Goal: Transaction & Acquisition: Purchase product/service

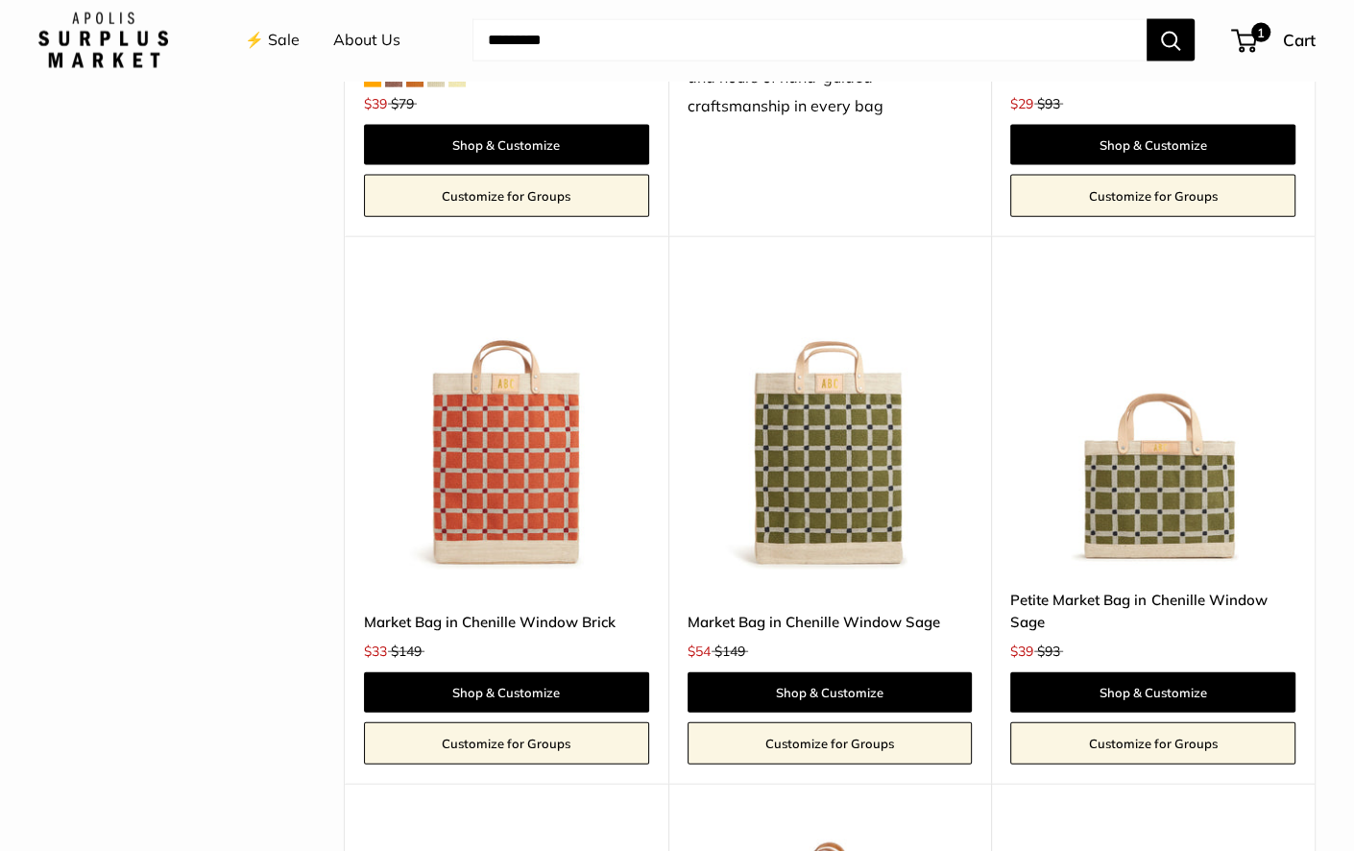
scroll to position [3606, 0]
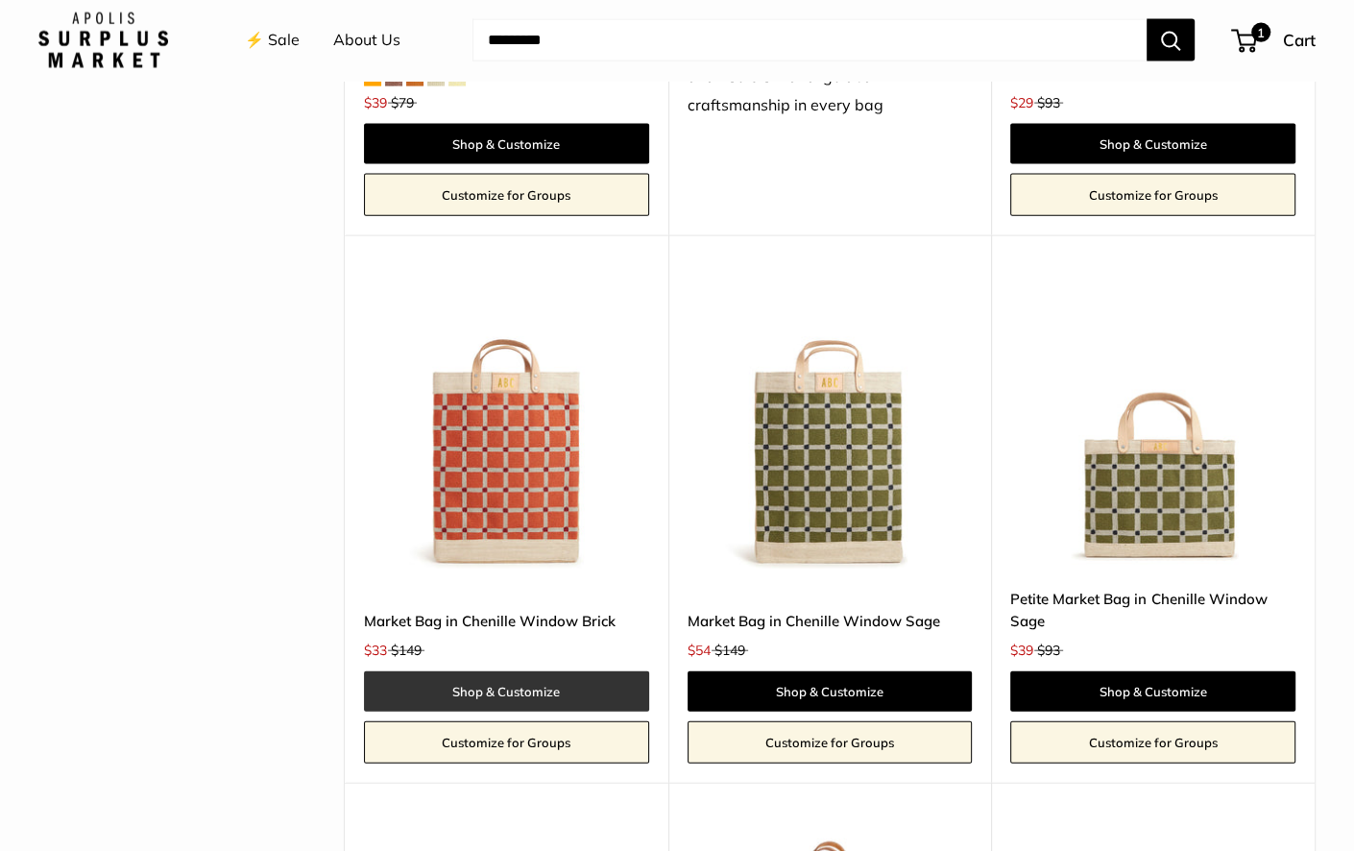
click at [511, 671] on link "Shop & Customize" at bounding box center [506, 691] width 285 height 40
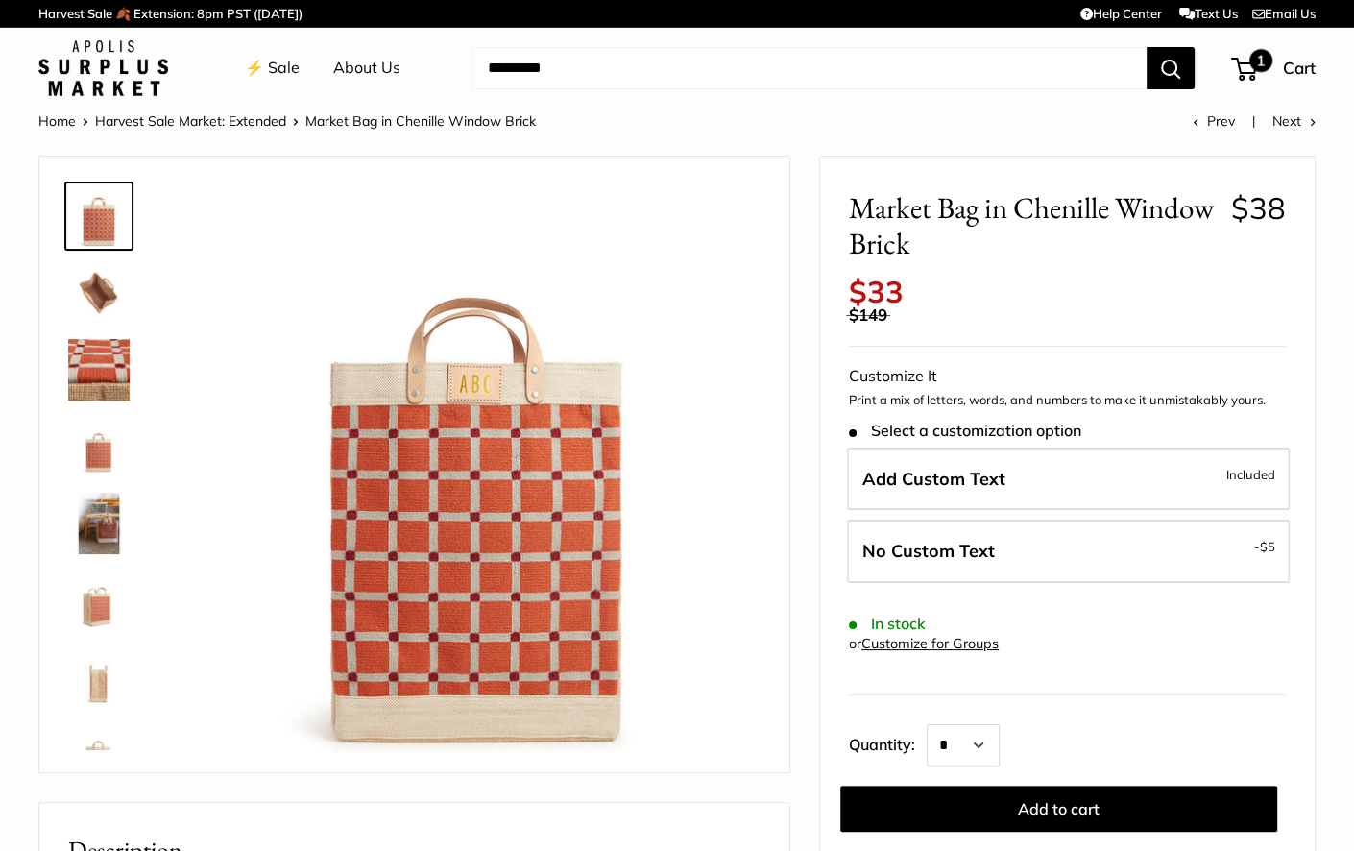
click at [1278, 61] on div "1 Cart" at bounding box center [1274, 68] width 83 height 31
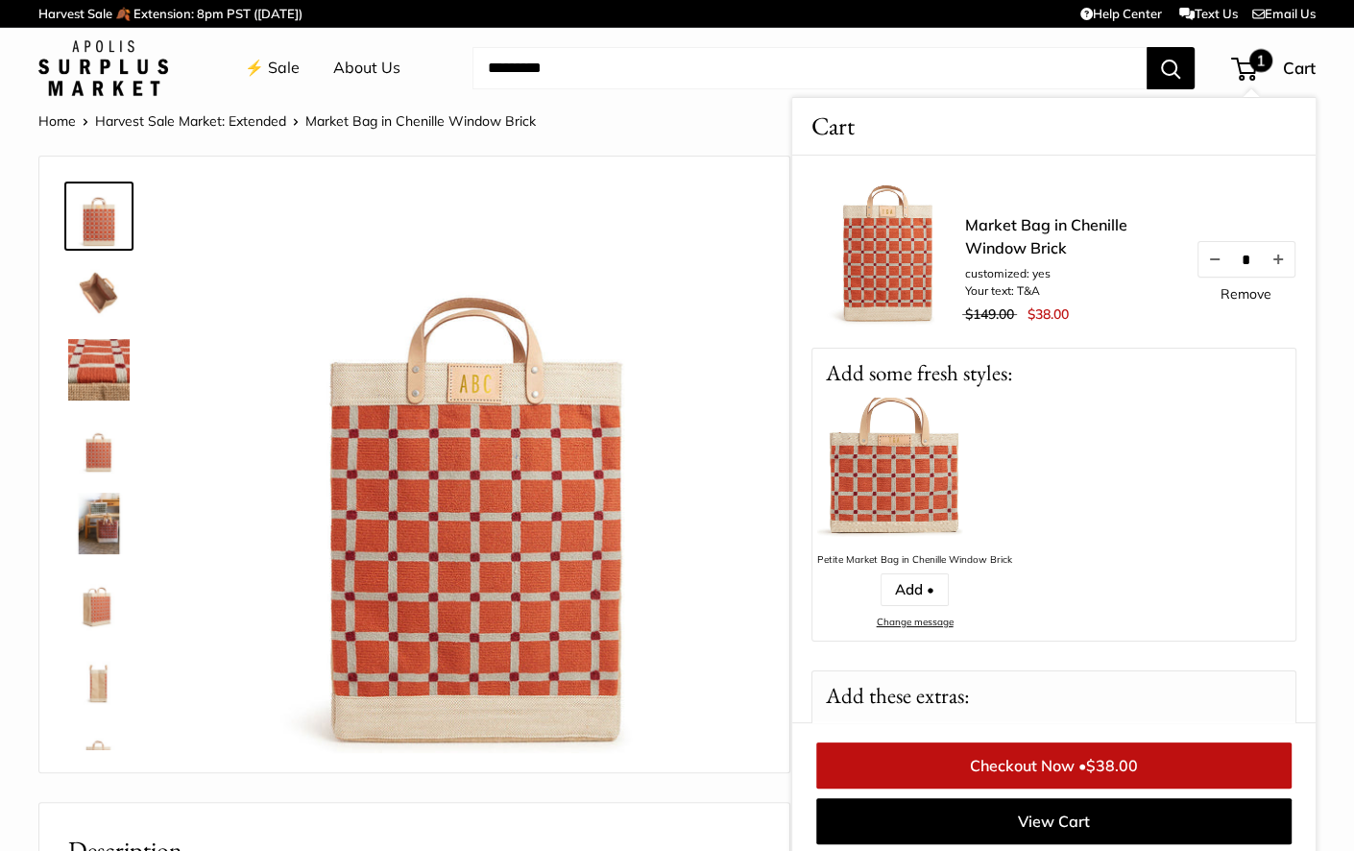
click at [1013, 230] on link "Market Bag in Chenille Window Brick" at bounding box center [1070, 236] width 211 height 46
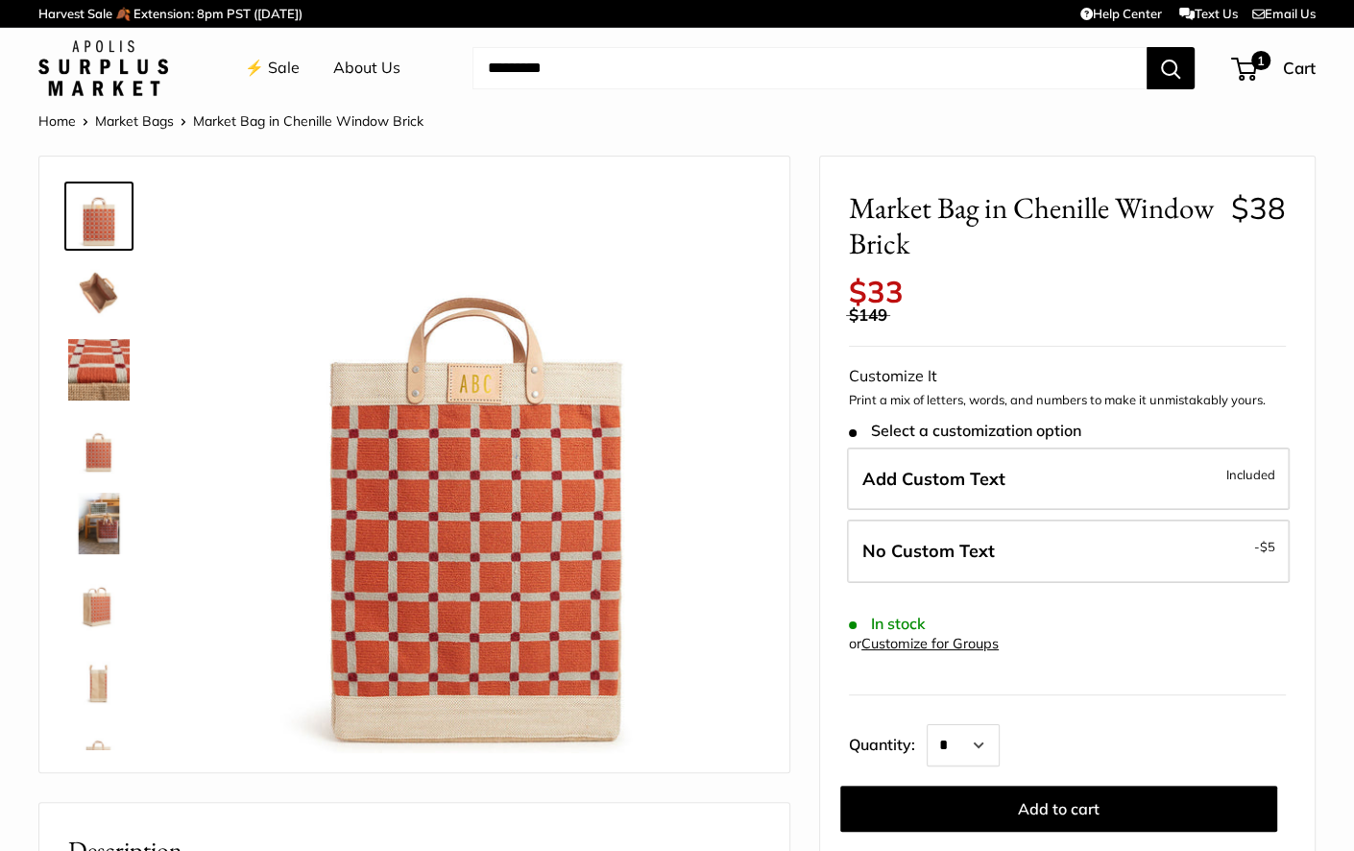
click at [104, 370] on img at bounding box center [98, 369] width 61 height 61
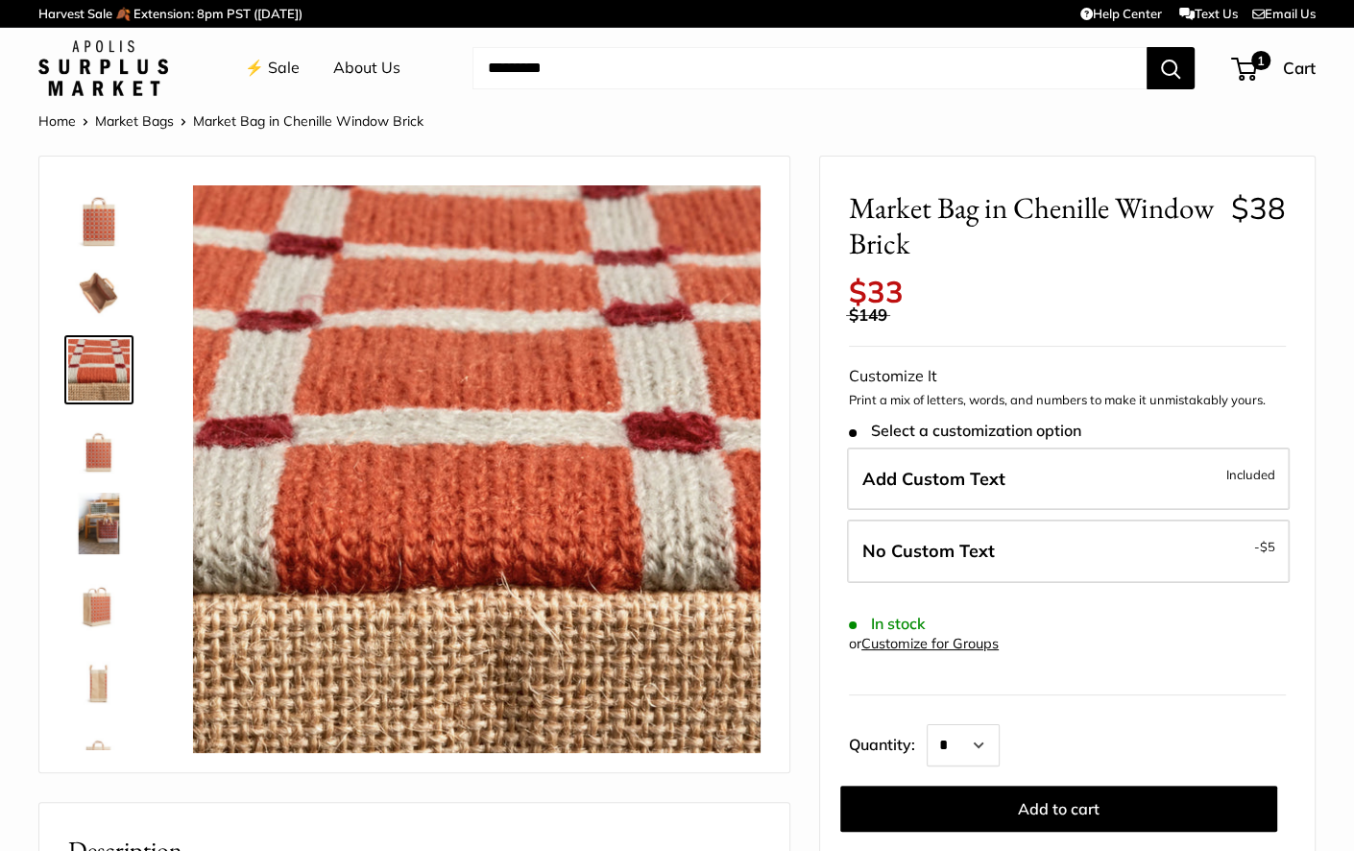
click at [102, 456] on img at bounding box center [98, 446] width 61 height 61
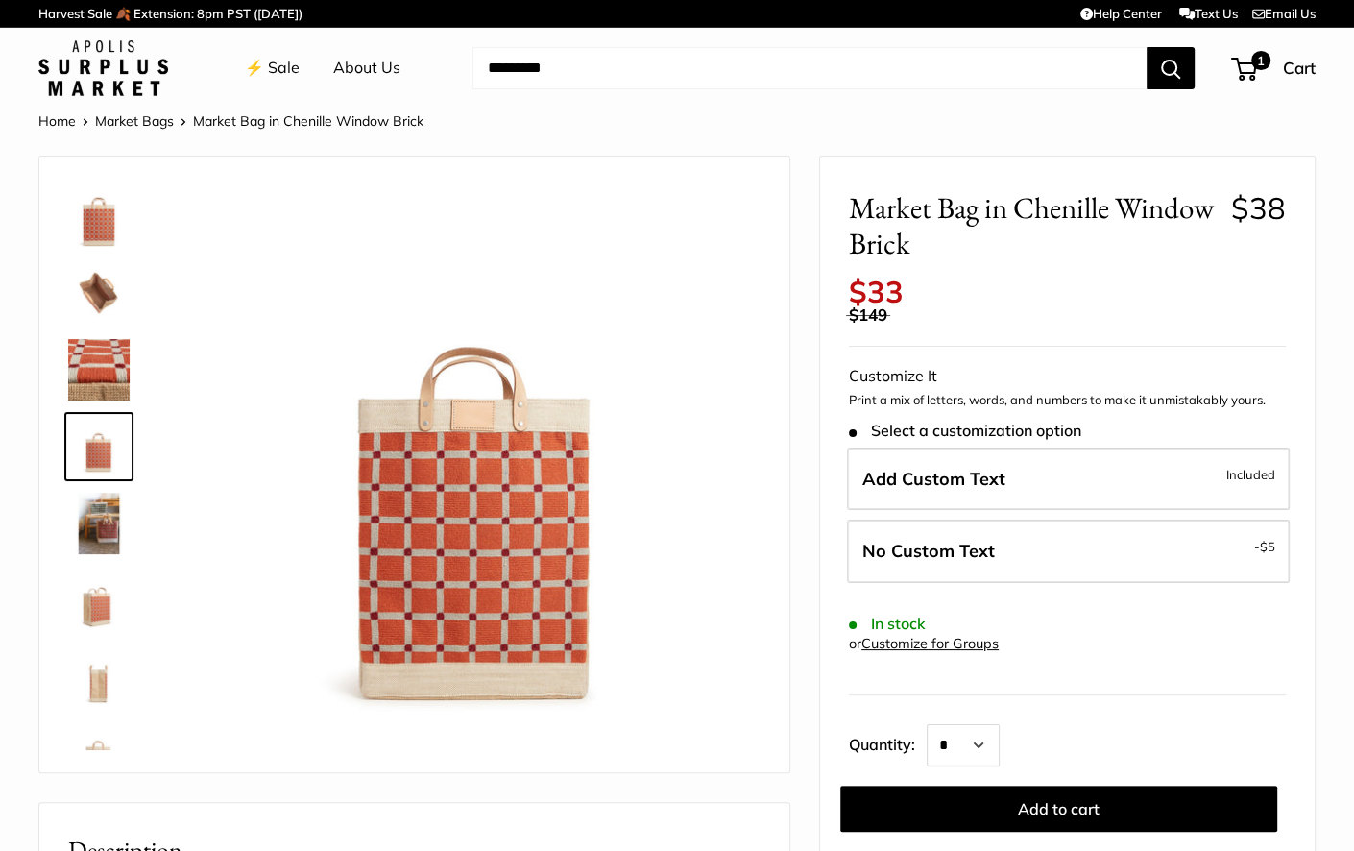
click at [100, 532] on img at bounding box center [98, 523] width 61 height 61
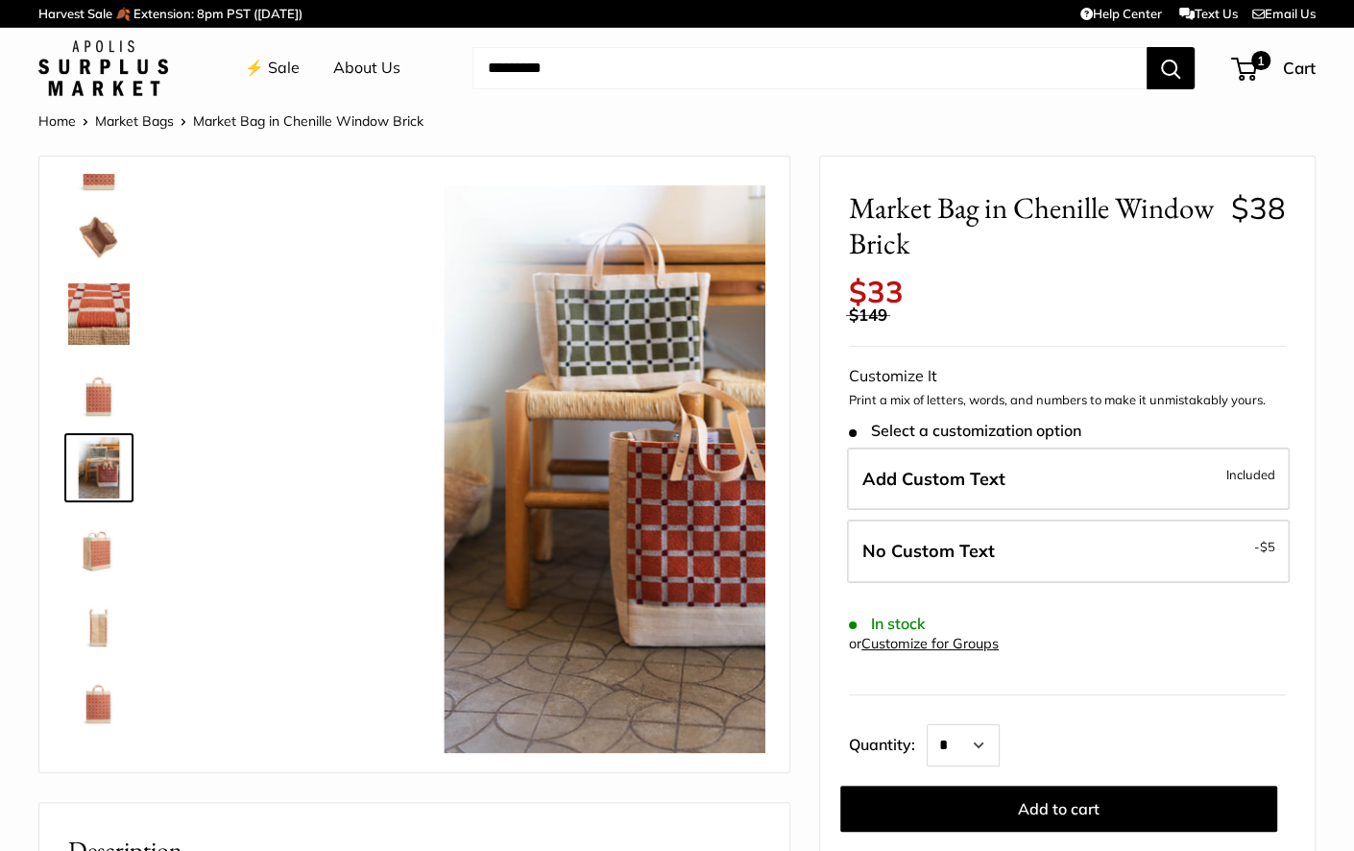
scroll to position [60, 0]
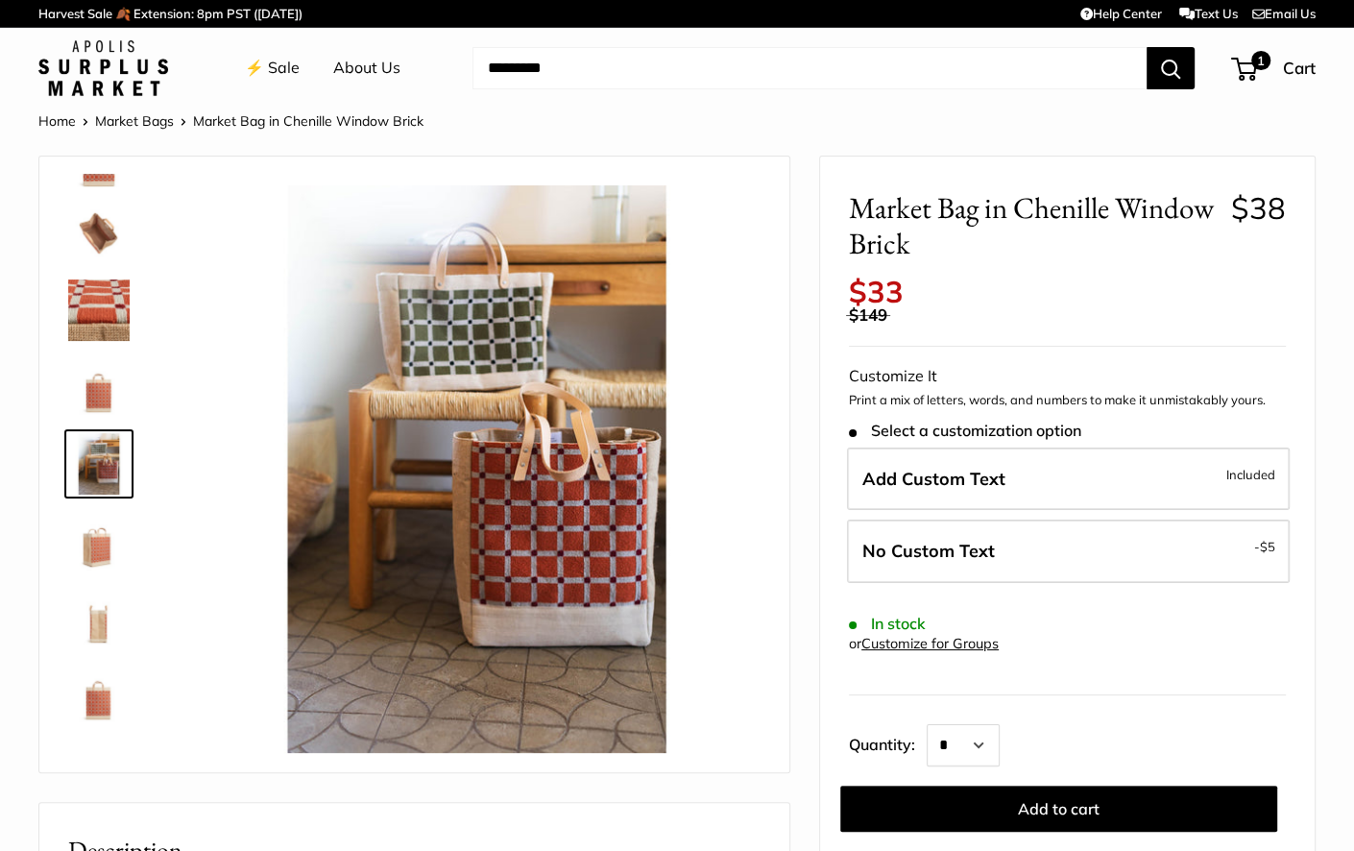
click at [95, 554] on img at bounding box center [98, 540] width 61 height 61
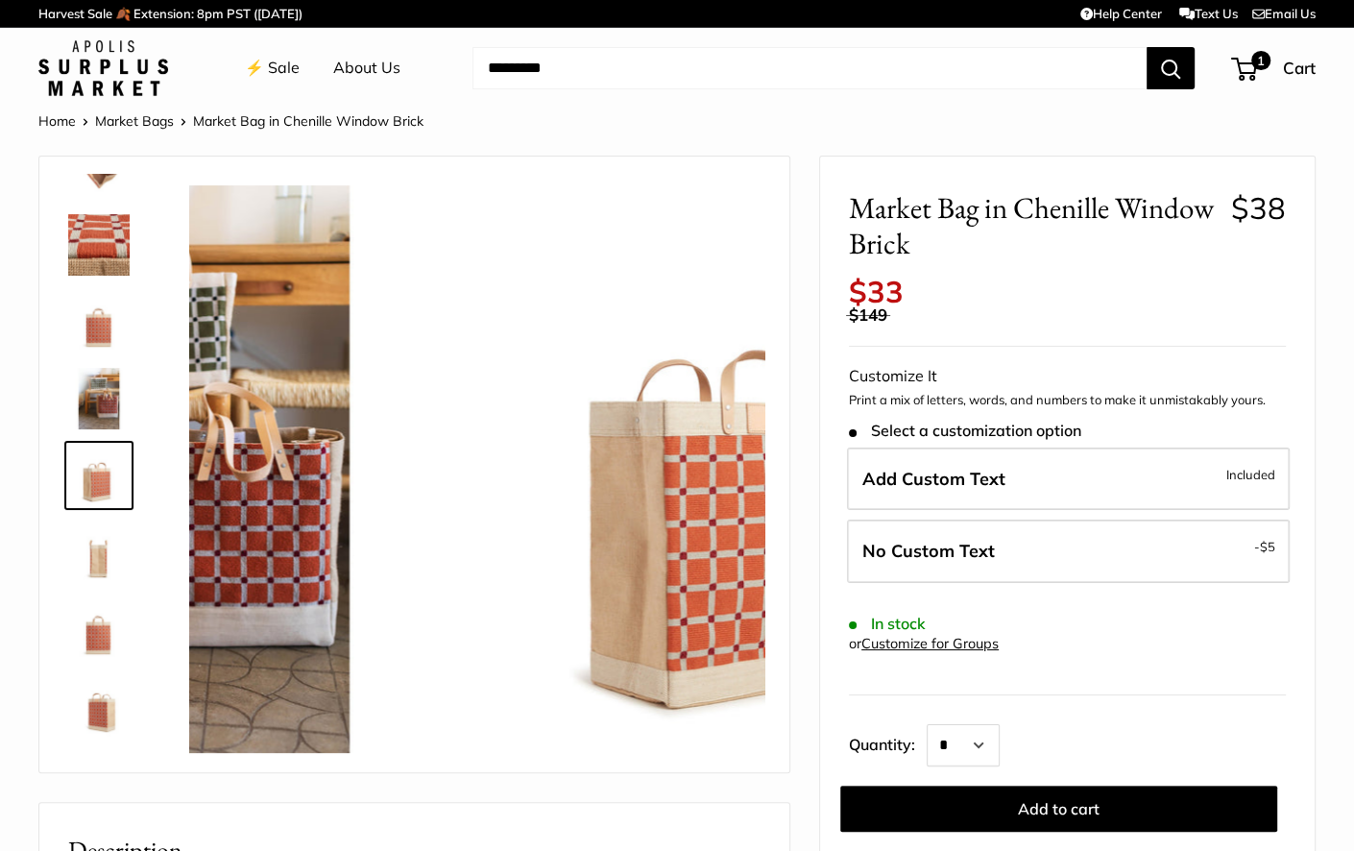
scroll to position [136, 0]
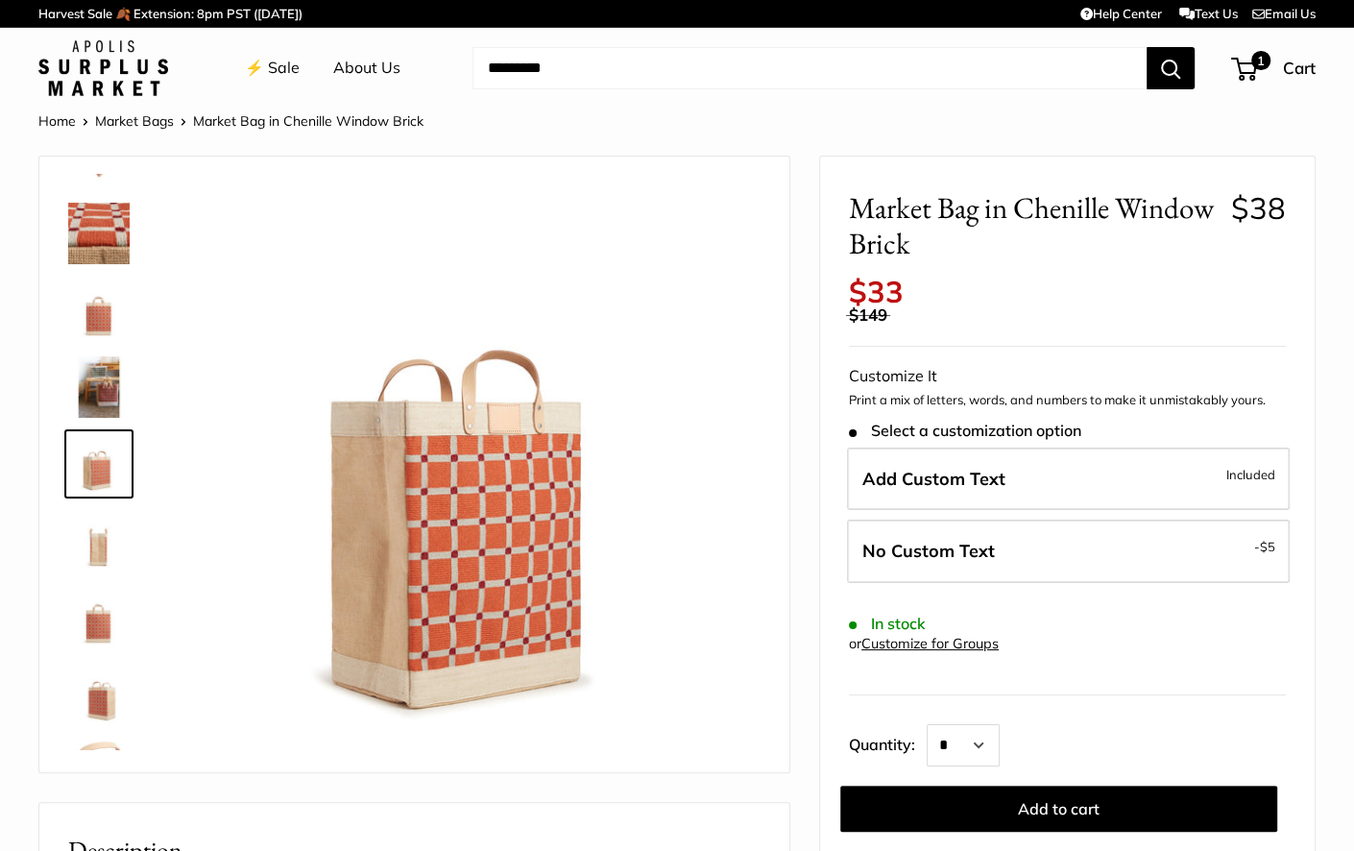
click at [105, 624] on img at bounding box center [98, 617] width 61 height 61
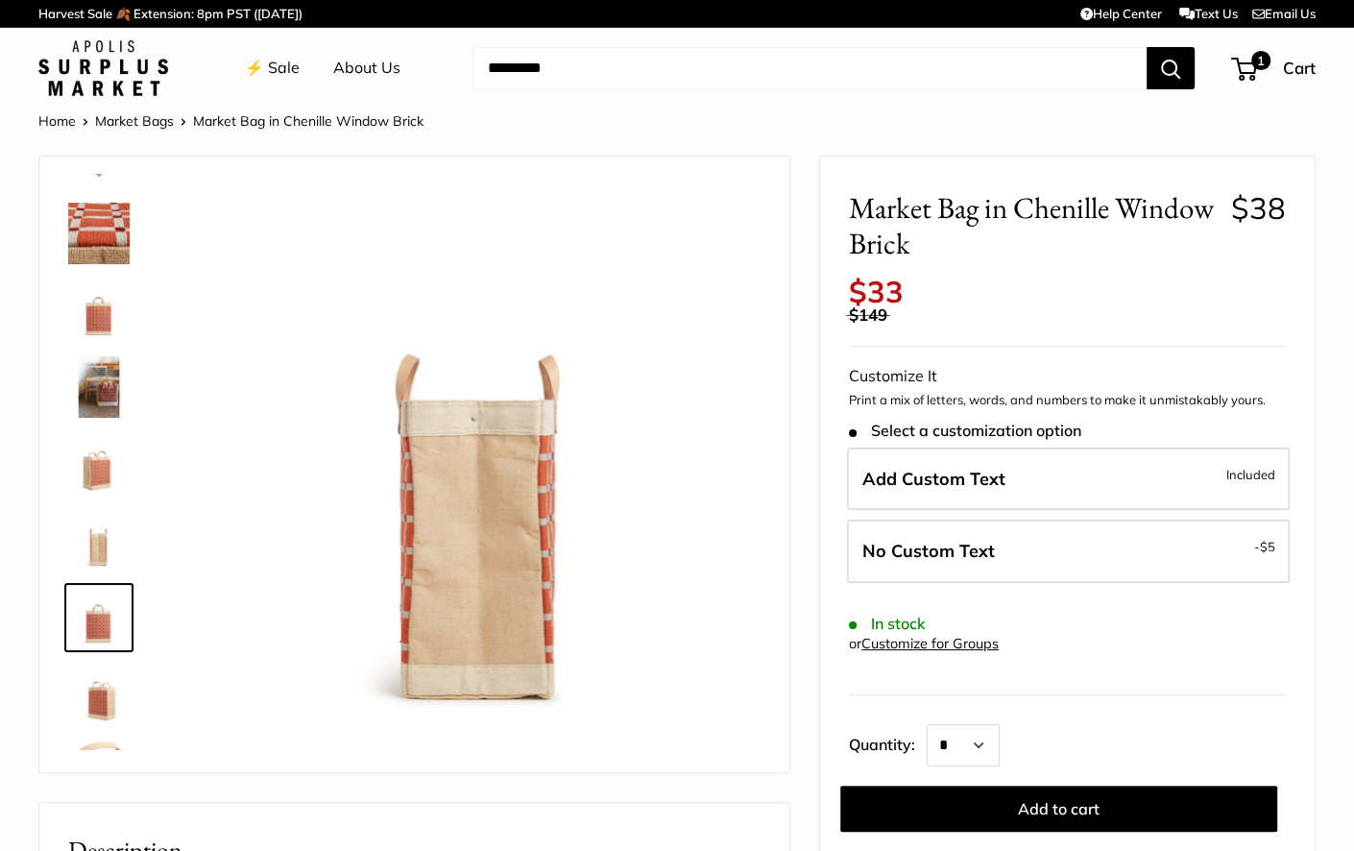
scroll to position [200, 0]
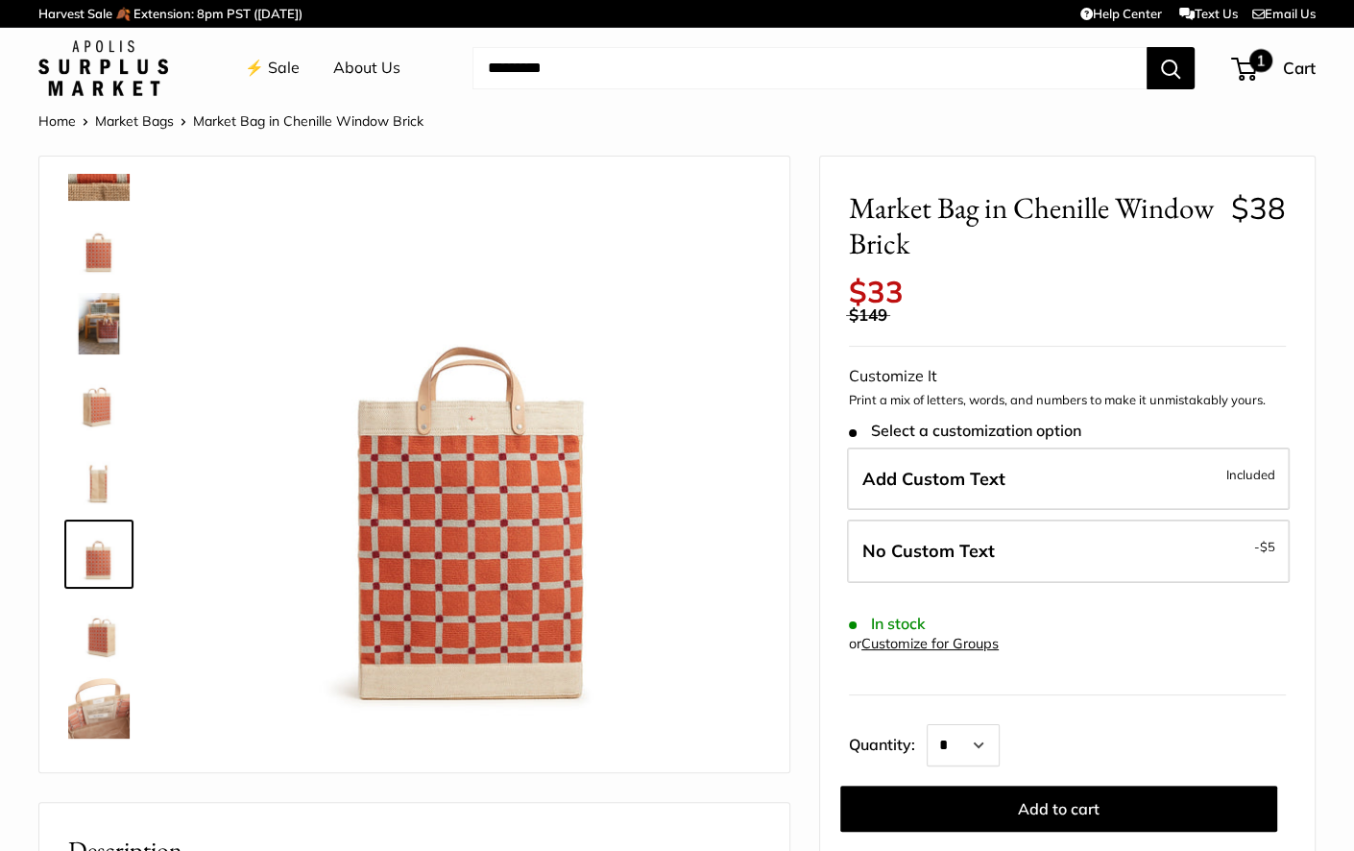
click at [1268, 65] on span "1" at bounding box center [1261, 60] width 23 height 23
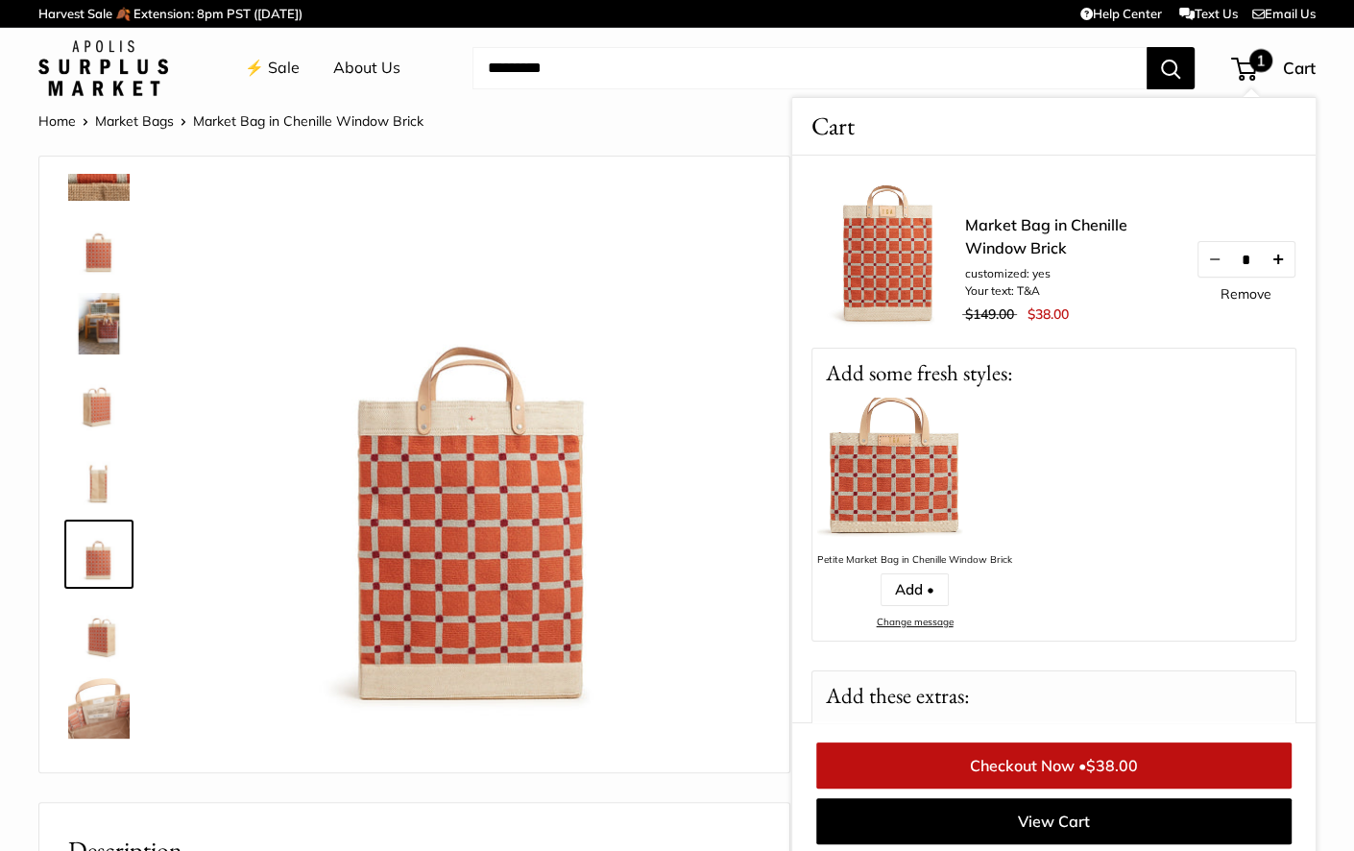
click at [1273, 259] on button "Increase quantity by 1" at bounding box center [1278, 259] width 33 height 35
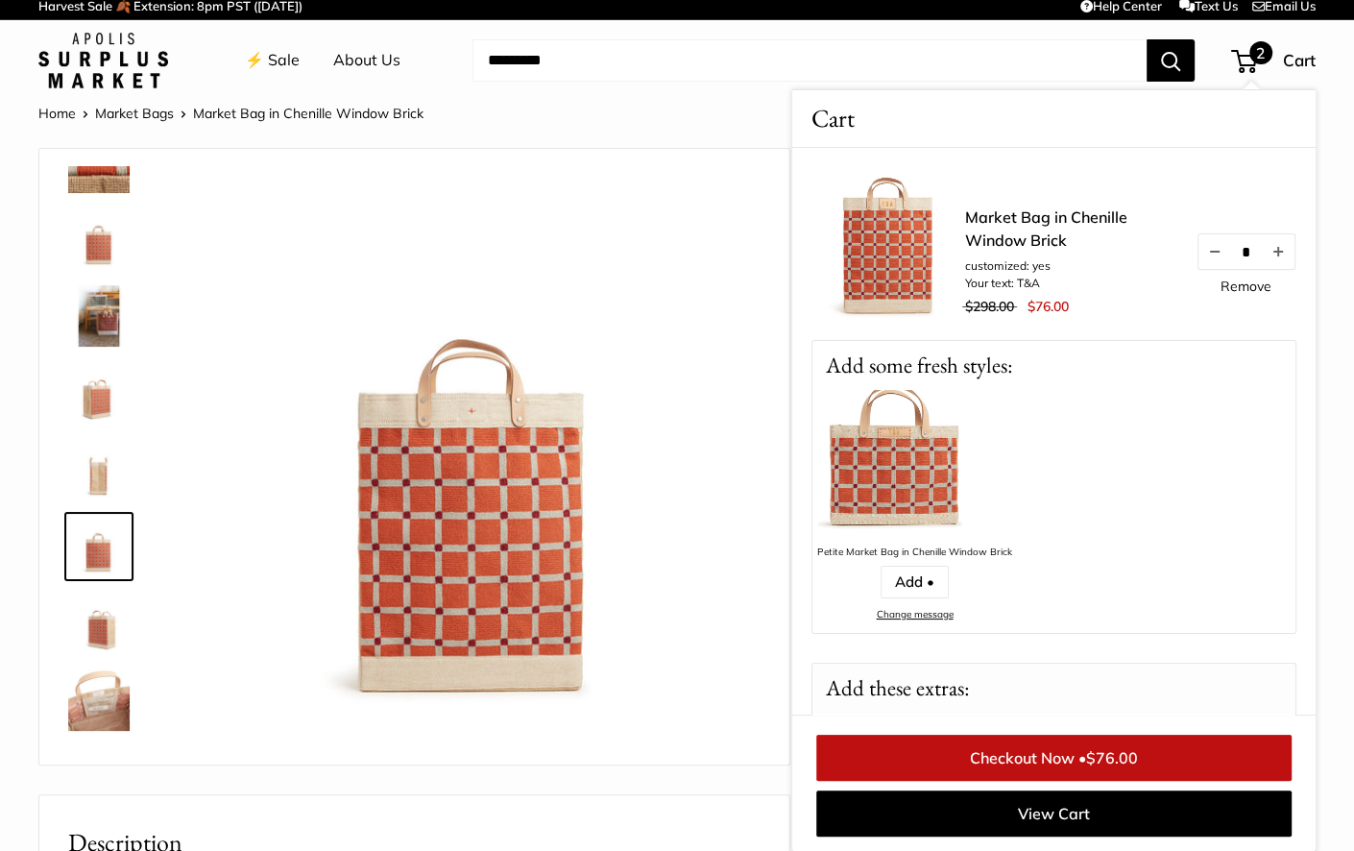
click at [109, 713] on img at bounding box center [98, 700] width 61 height 61
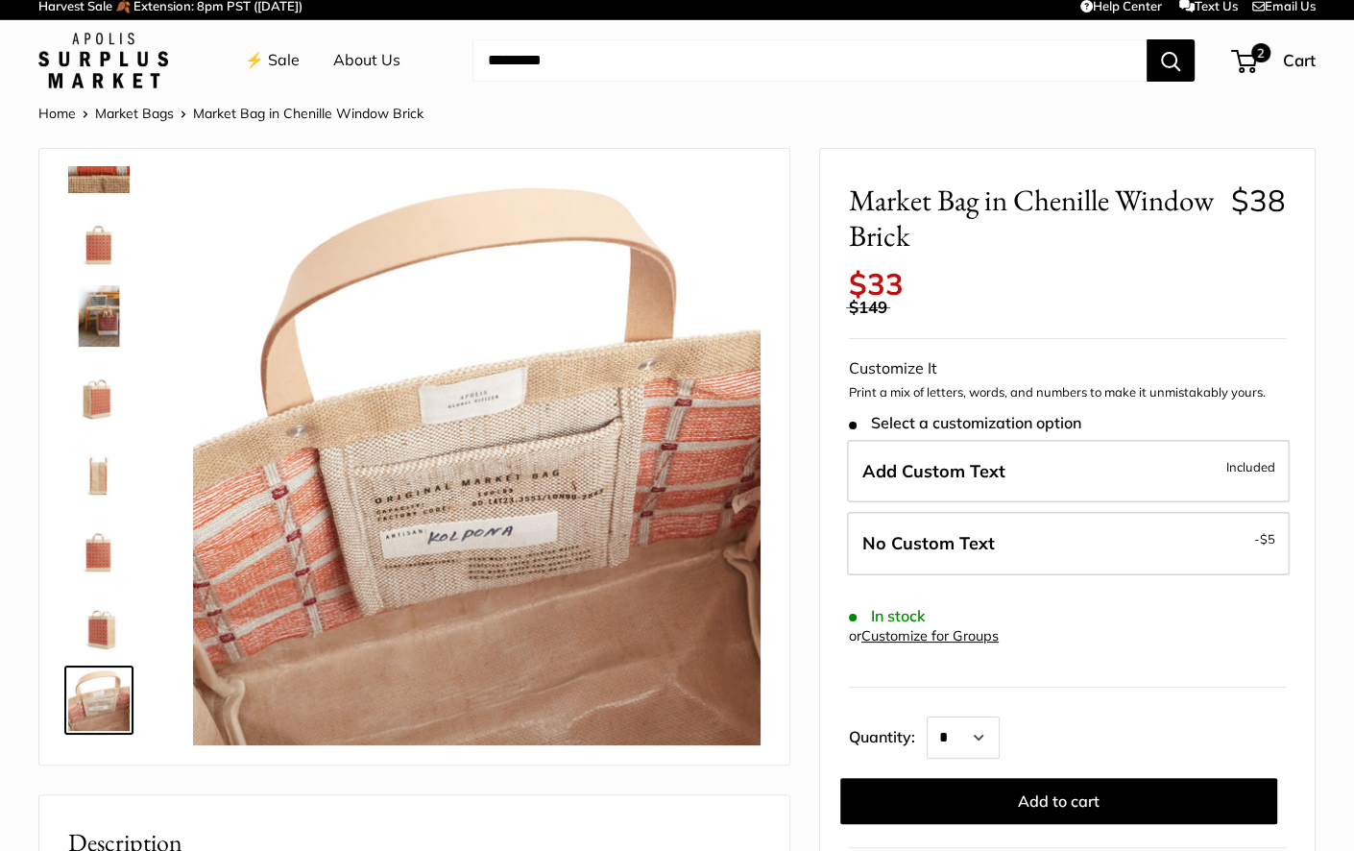
click at [100, 621] on img at bounding box center [98, 623] width 61 height 61
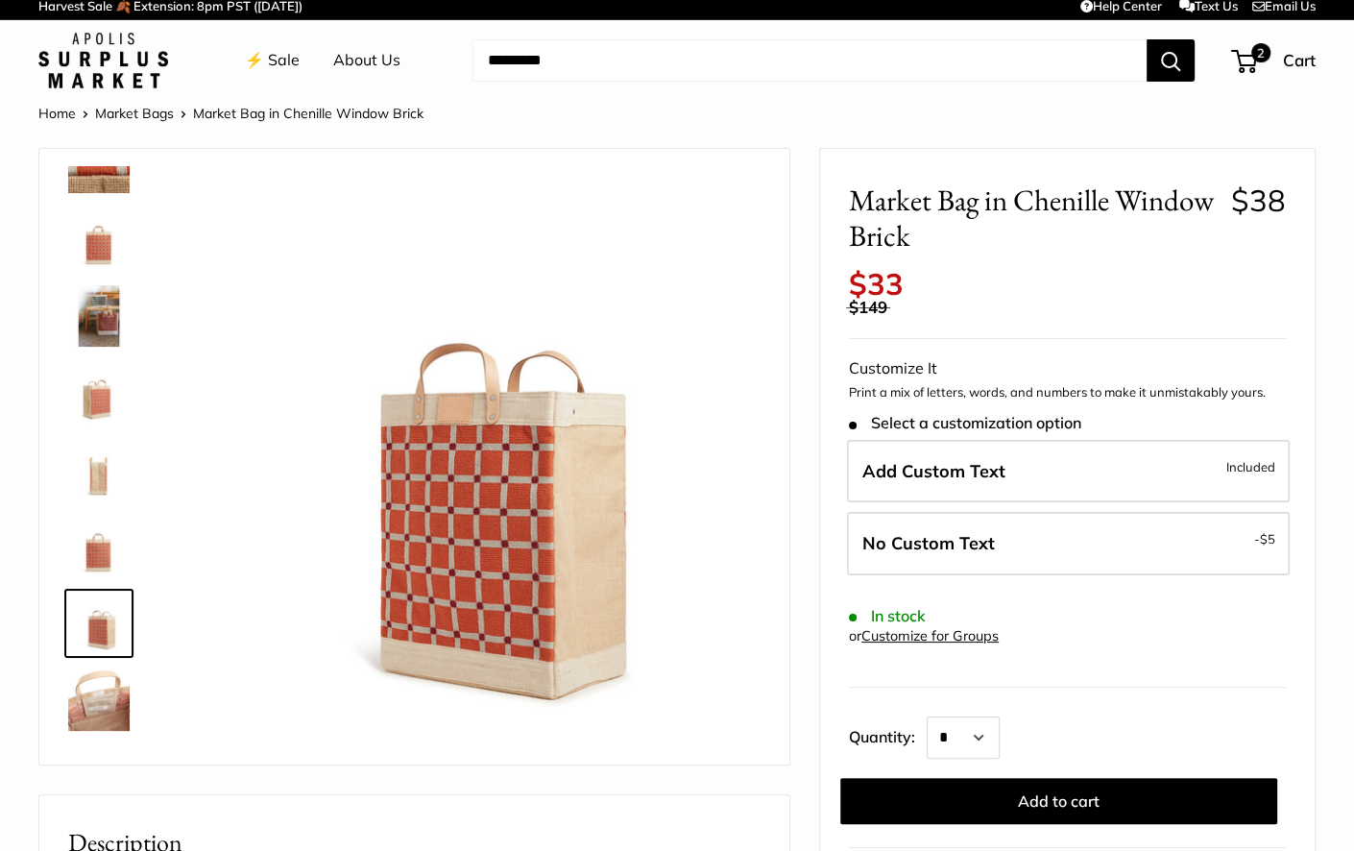
click at [90, 543] on img at bounding box center [98, 546] width 61 height 61
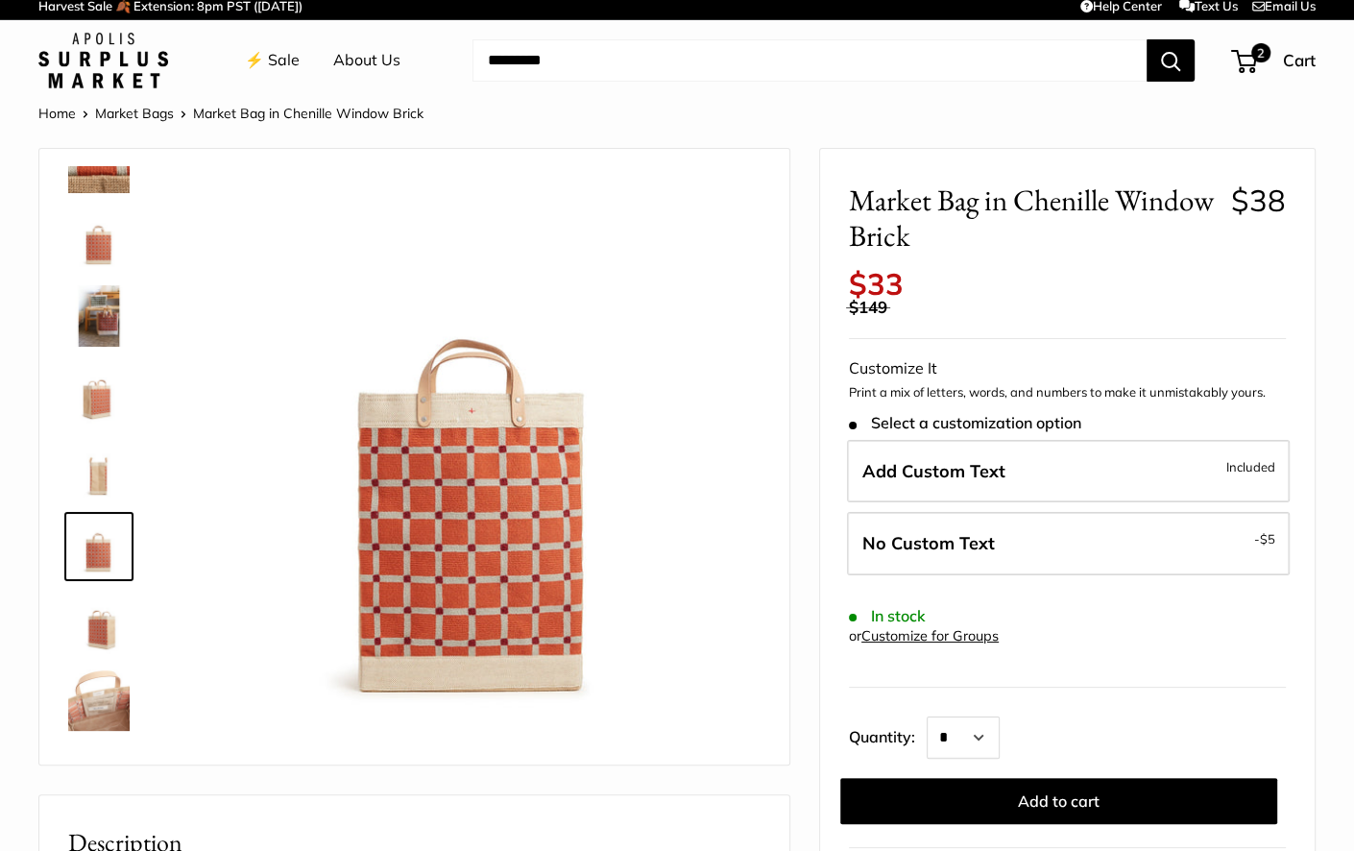
click at [102, 477] on img at bounding box center [98, 469] width 61 height 61
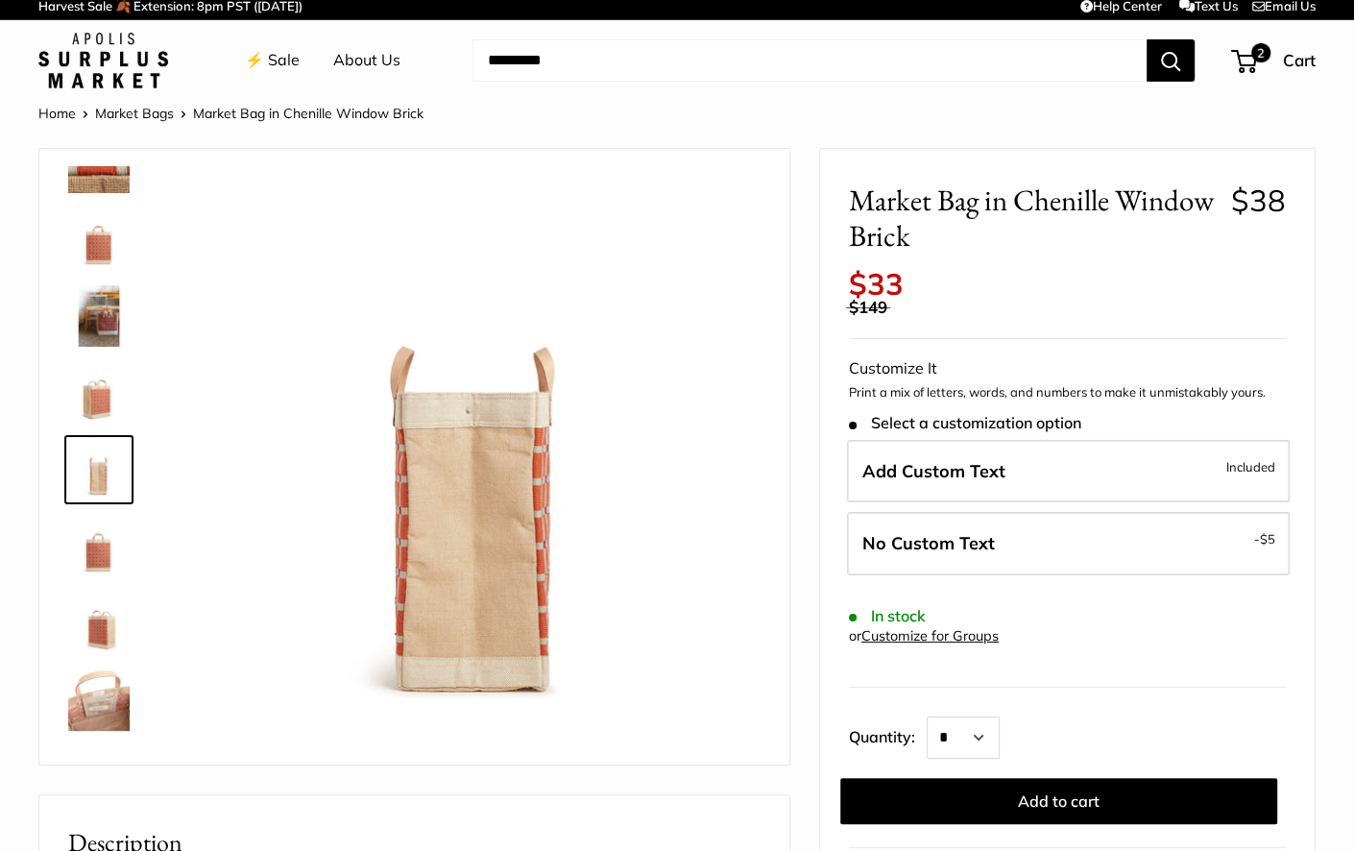
click at [99, 402] on img at bounding box center [98, 392] width 61 height 61
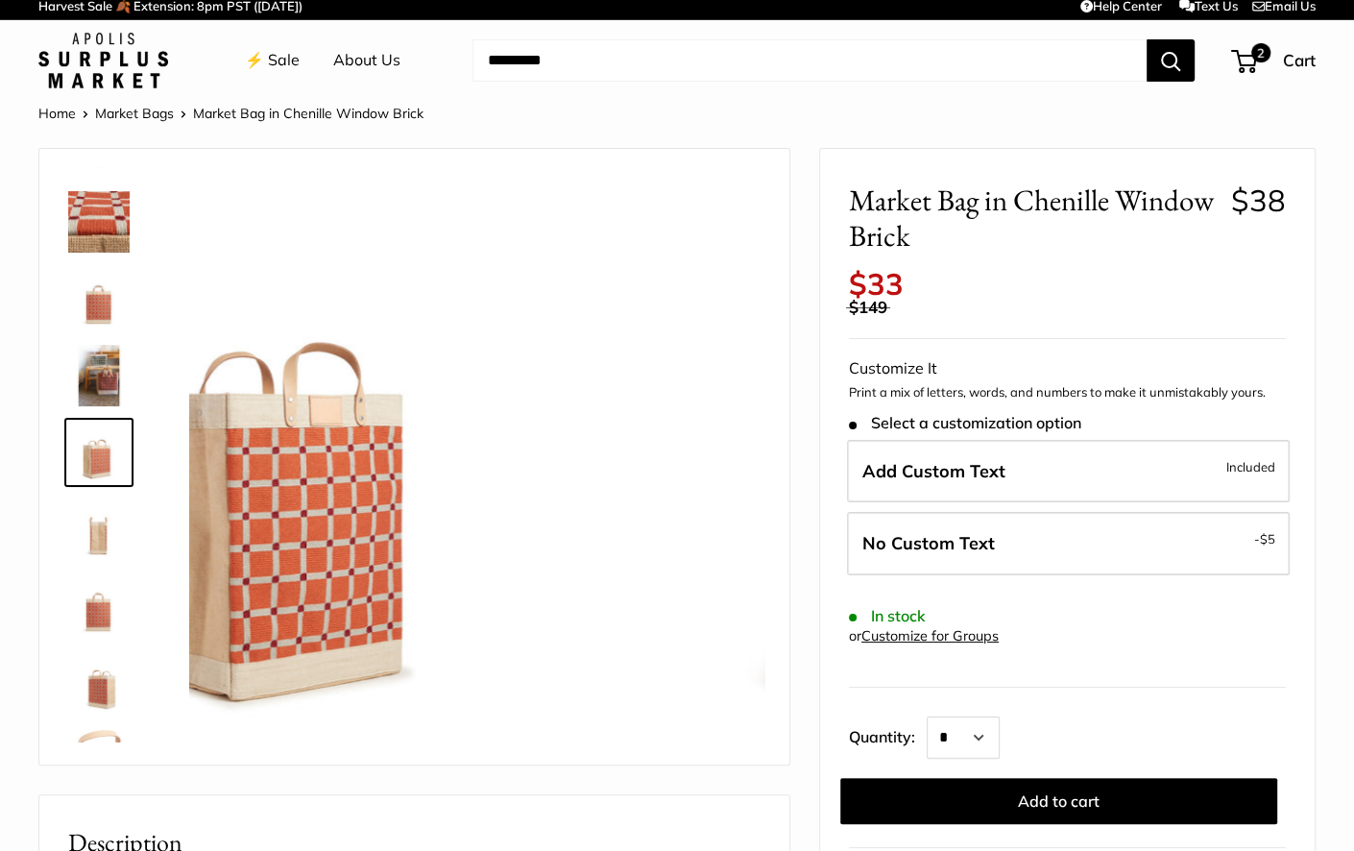
scroll to position [136, 0]
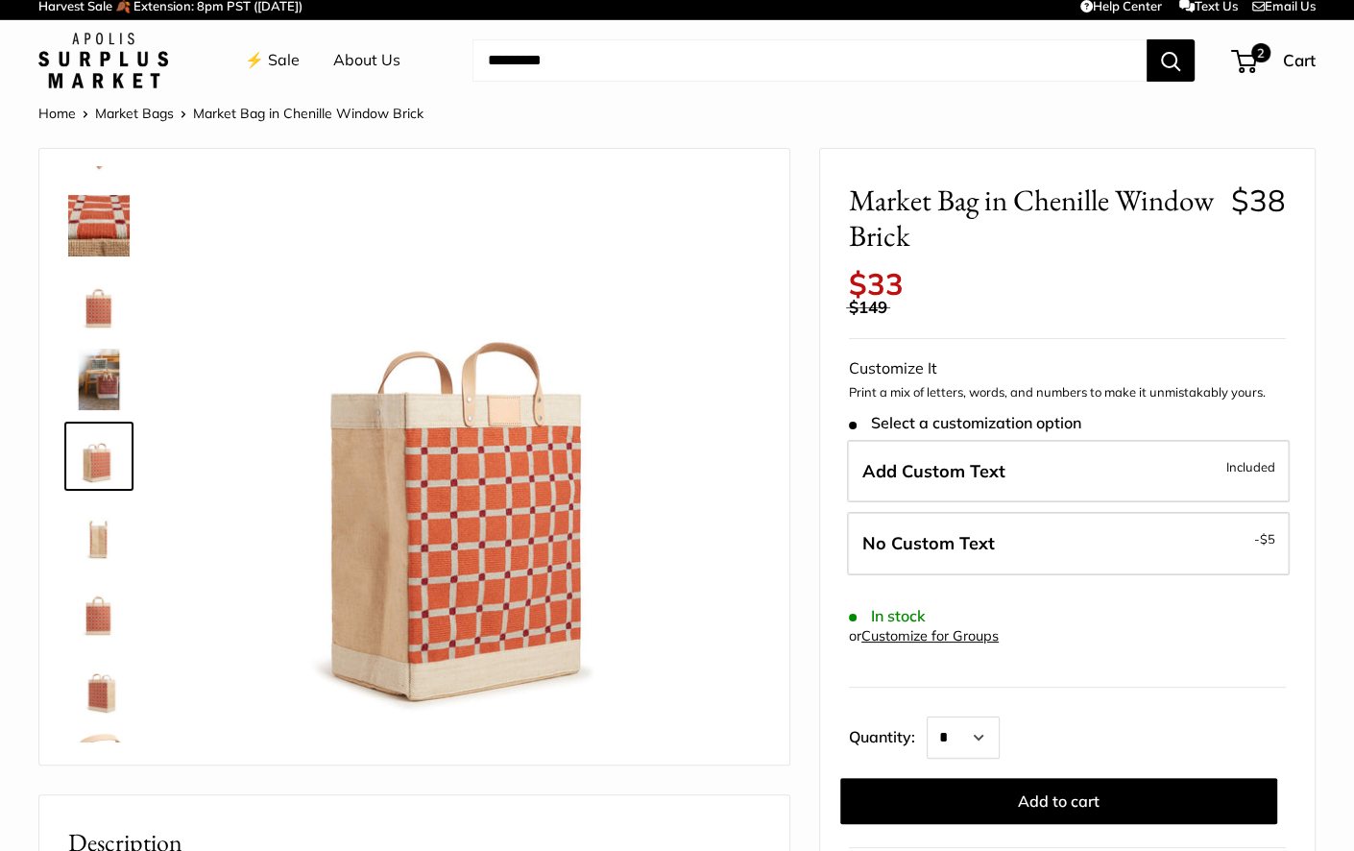
click at [100, 309] on img at bounding box center [98, 302] width 61 height 61
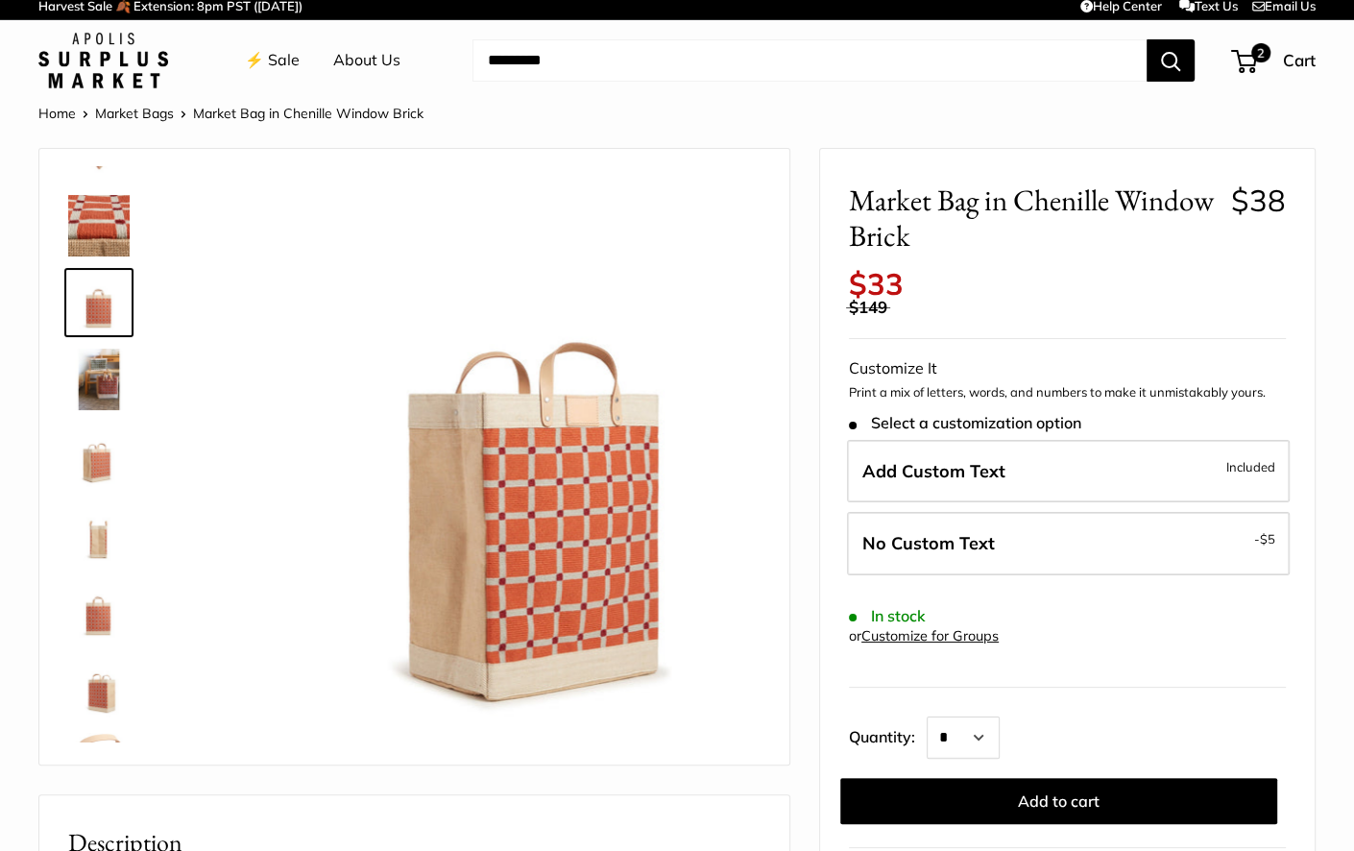
scroll to position [0, 0]
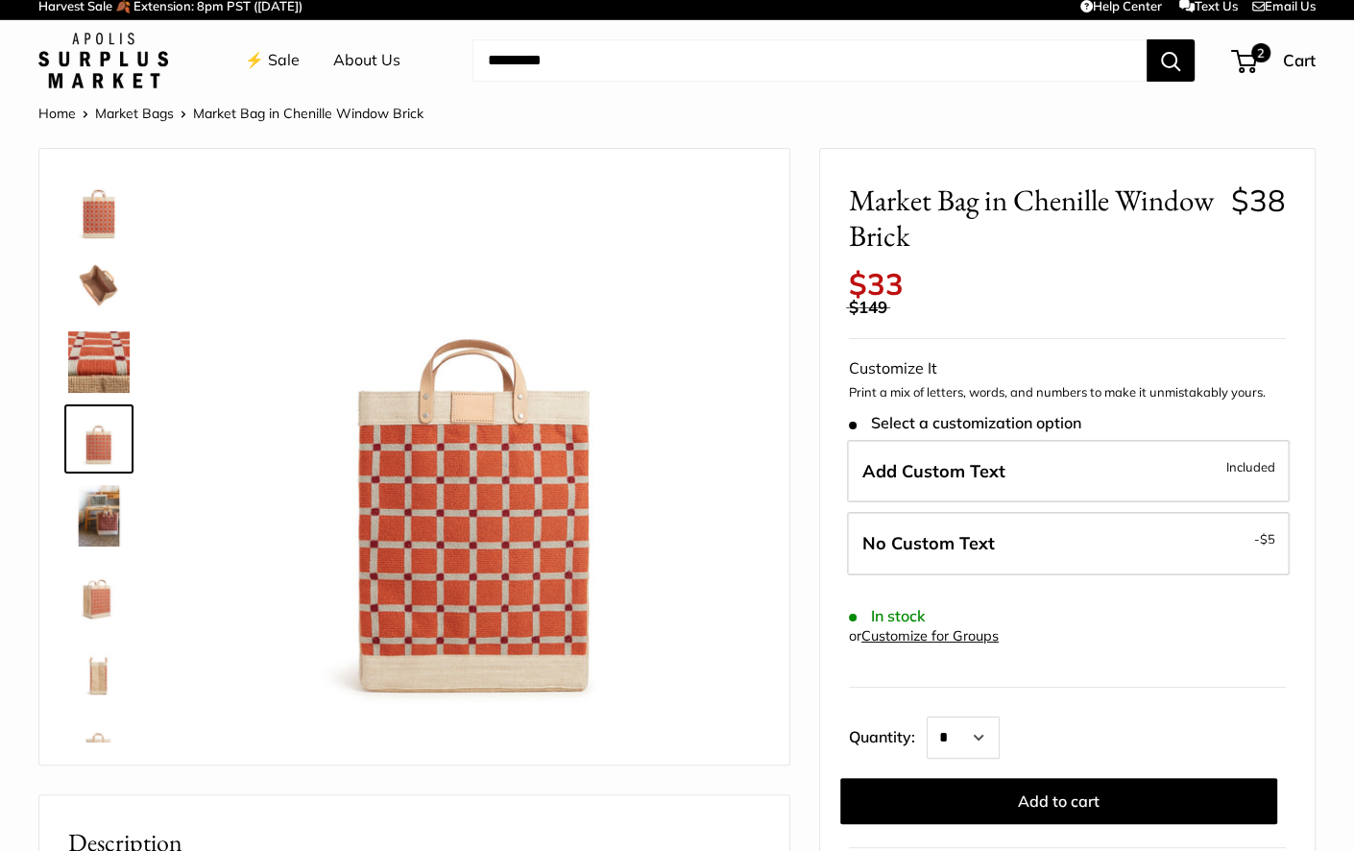
click at [99, 361] on img at bounding box center [98, 361] width 61 height 61
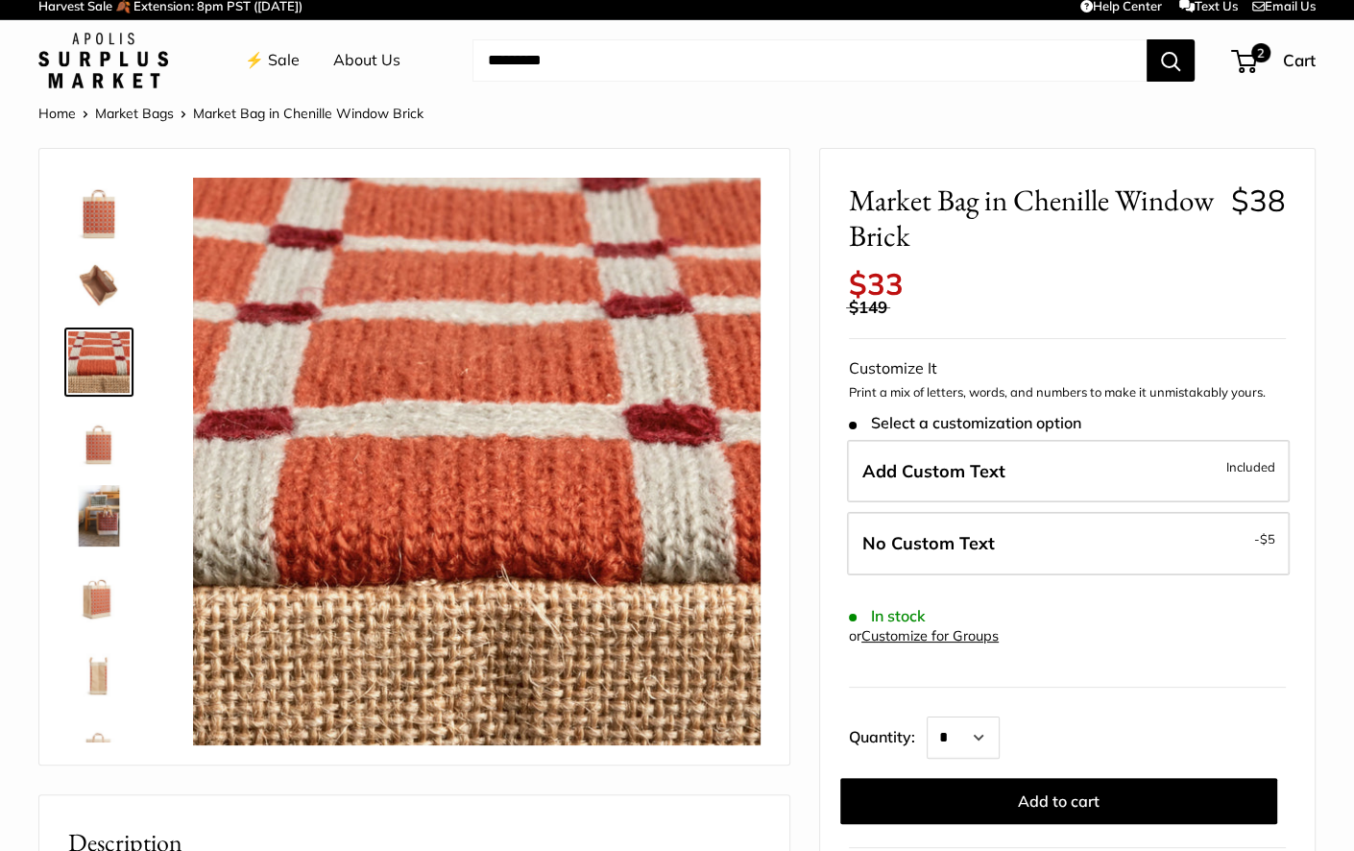
click at [102, 215] on img at bounding box center [98, 208] width 61 height 61
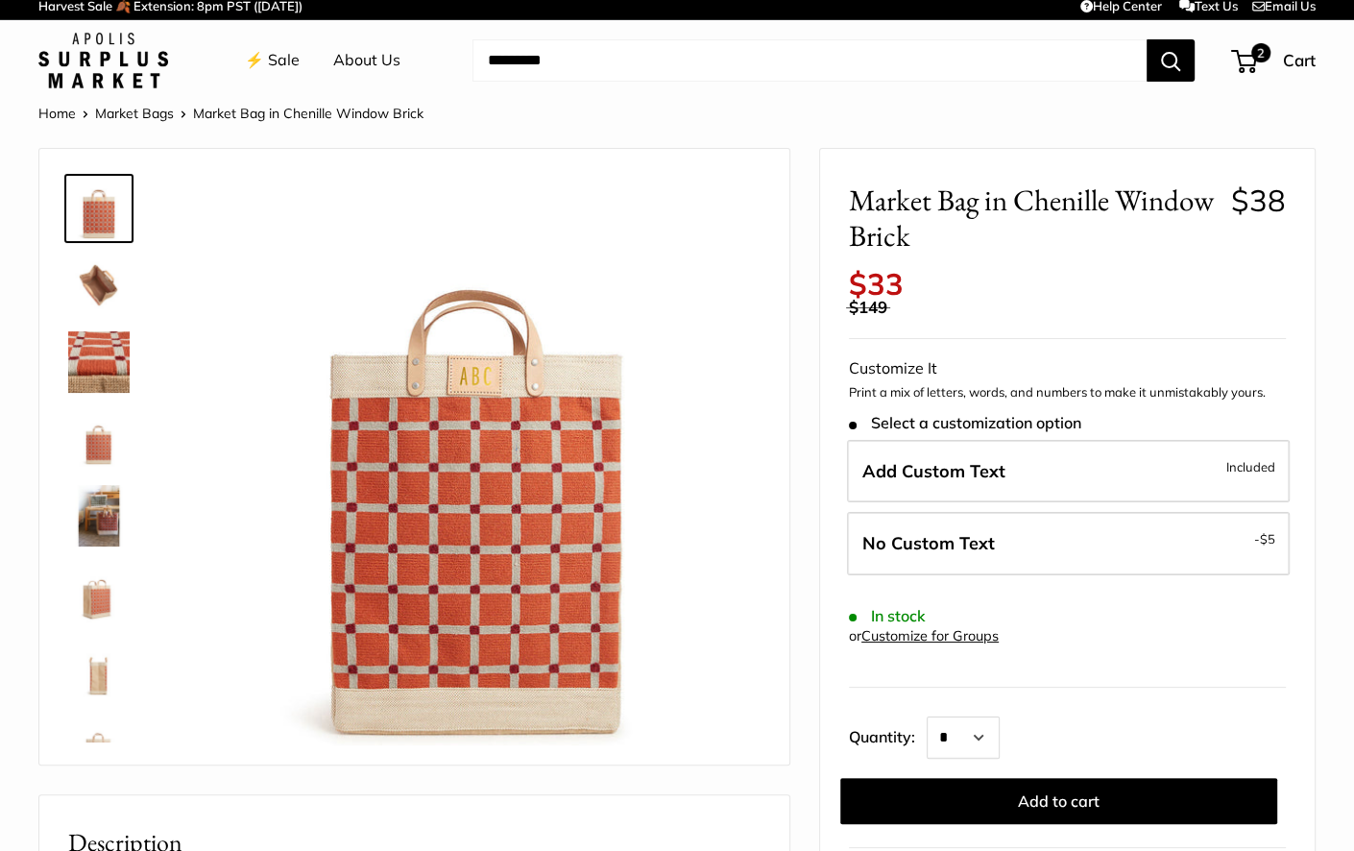
click at [94, 281] on img at bounding box center [98, 285] width 61 height 61
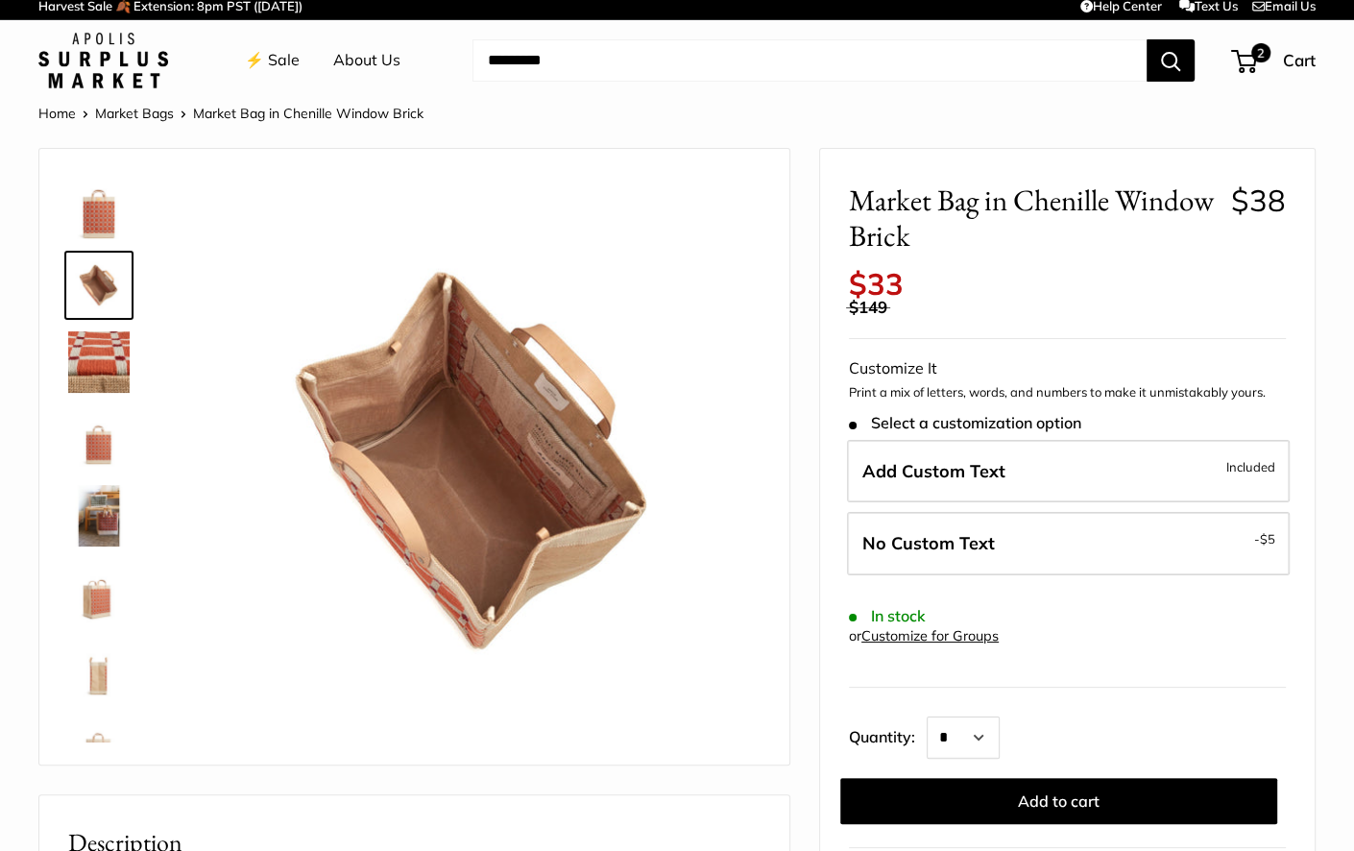
click at [104, 223] on img at bounding box center [98, 208] width 61 height 61
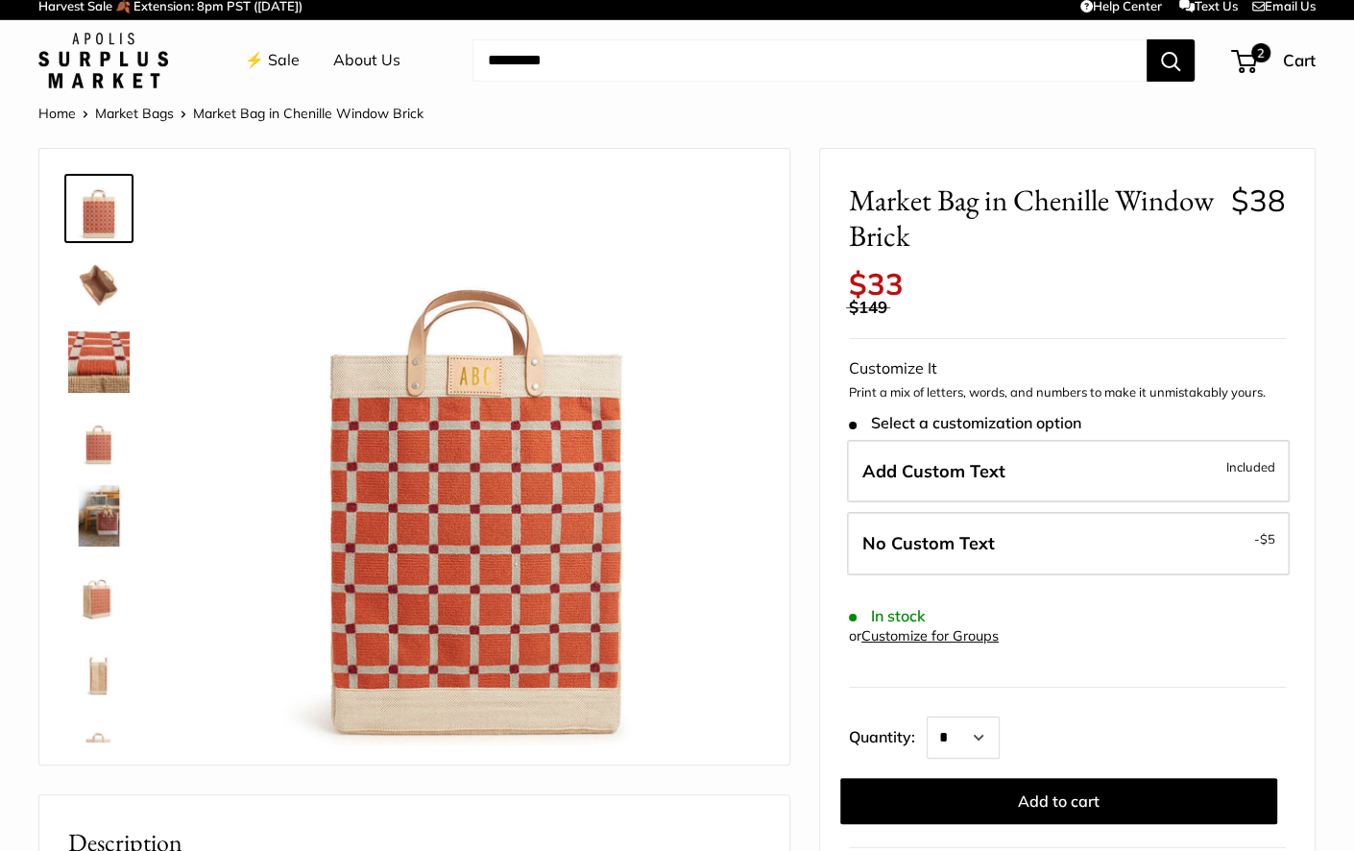
click at [138, 112] on link "Market Bags" at bounding box center [134, 113] width 79 height 17
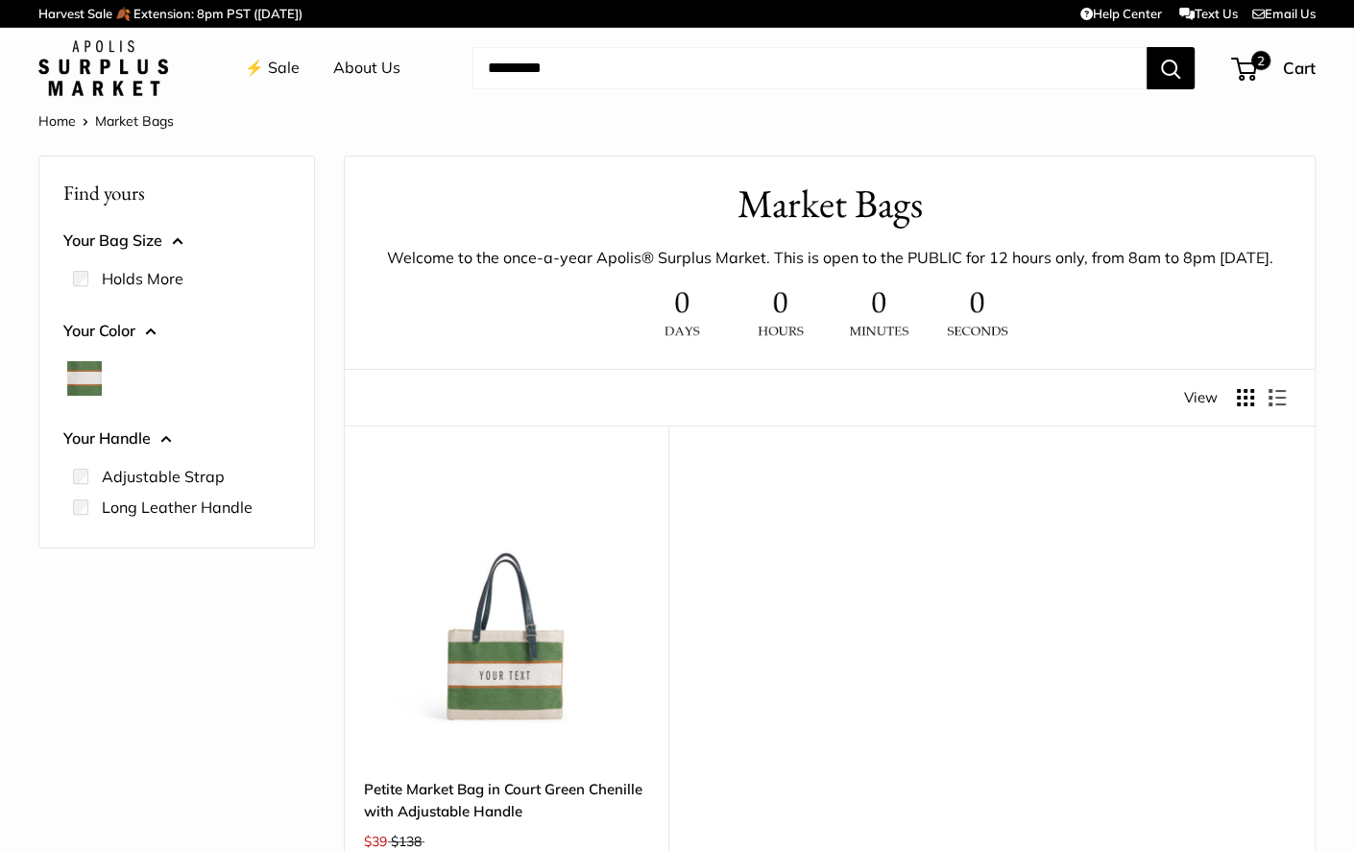
click at [68, 125] on link "Home" at bounding box center [56, 120] width 37 height 17
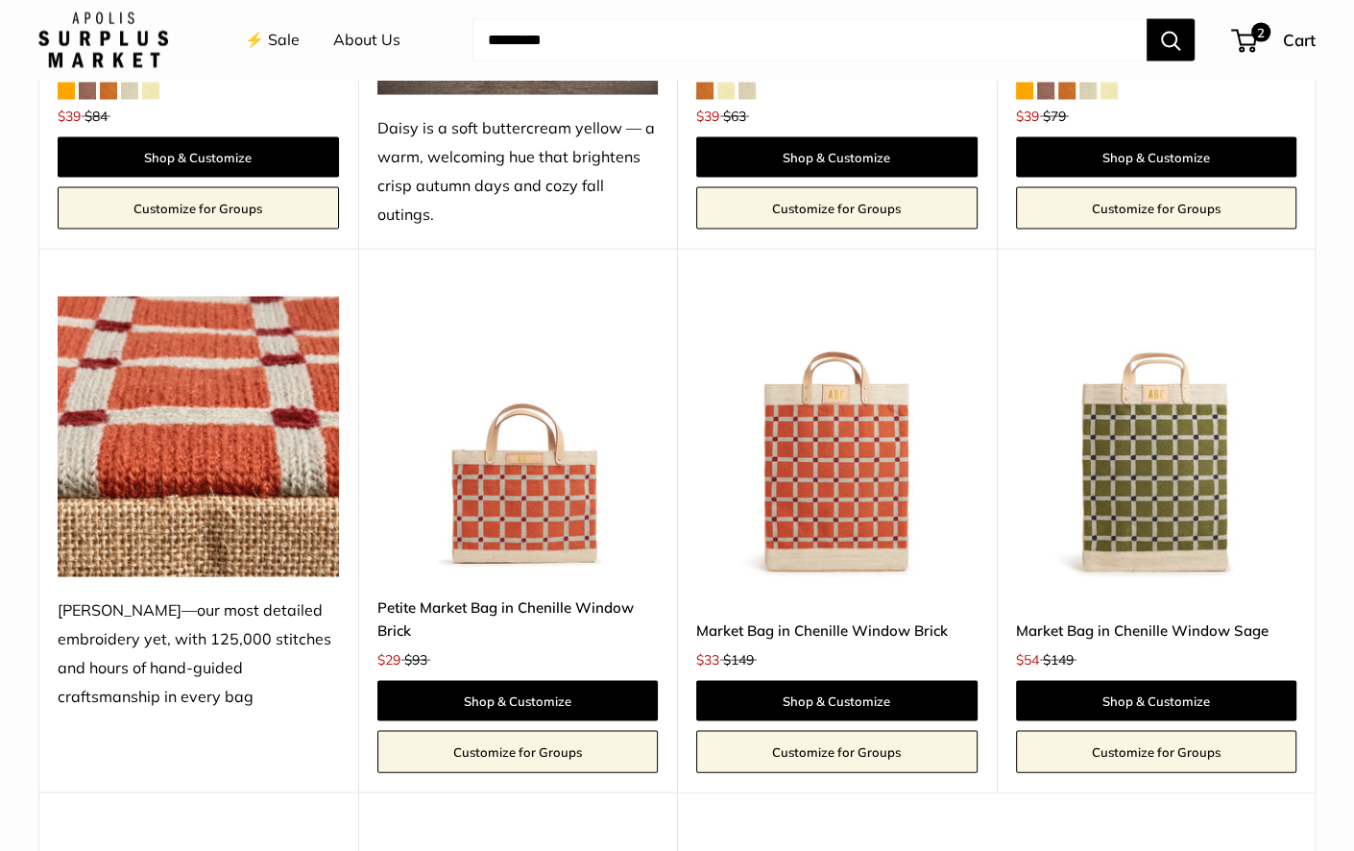
scroll to position [3048, 0]
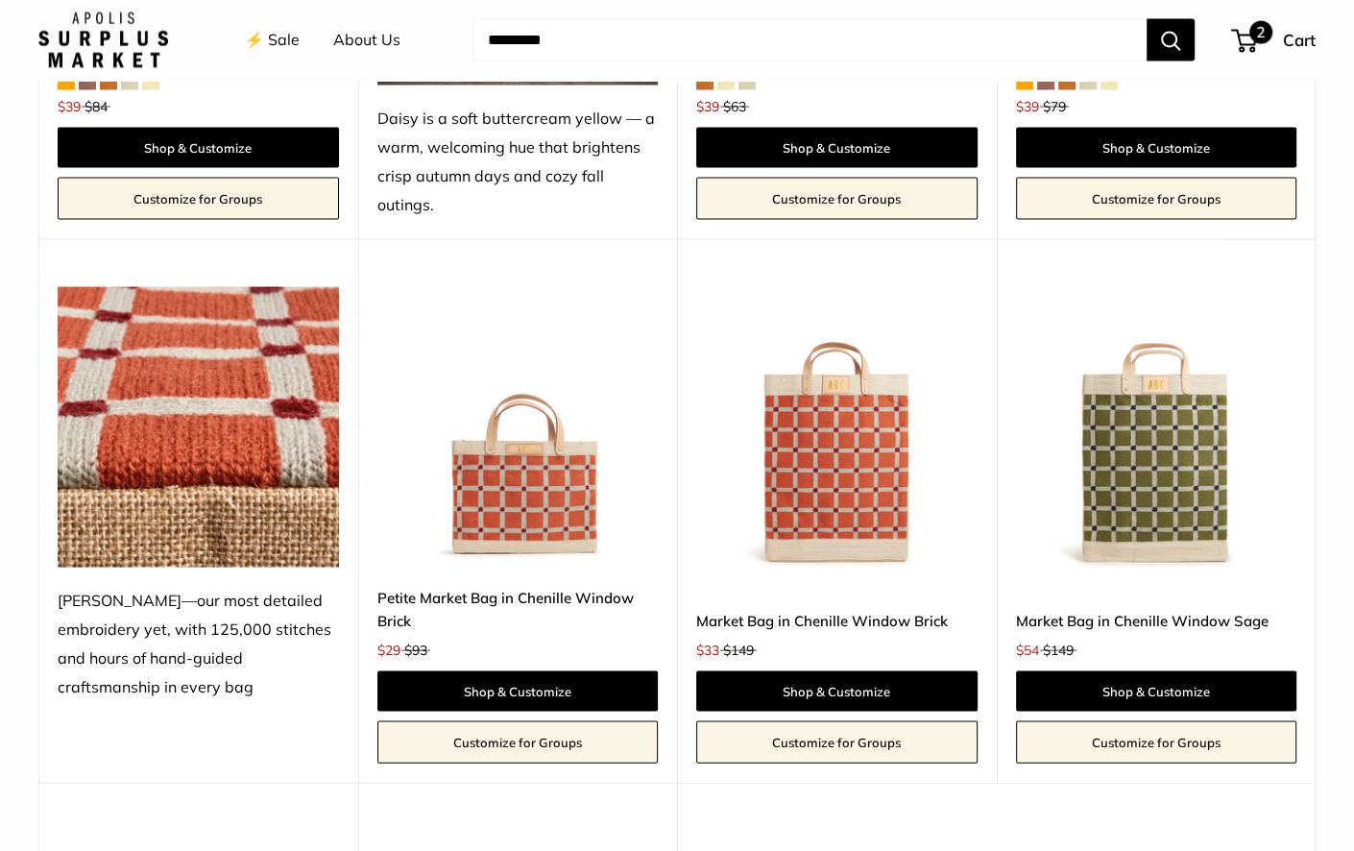
click at [1275, 37] on div "2 Cart" at bounding box center [1274, 40] width 83 height 31
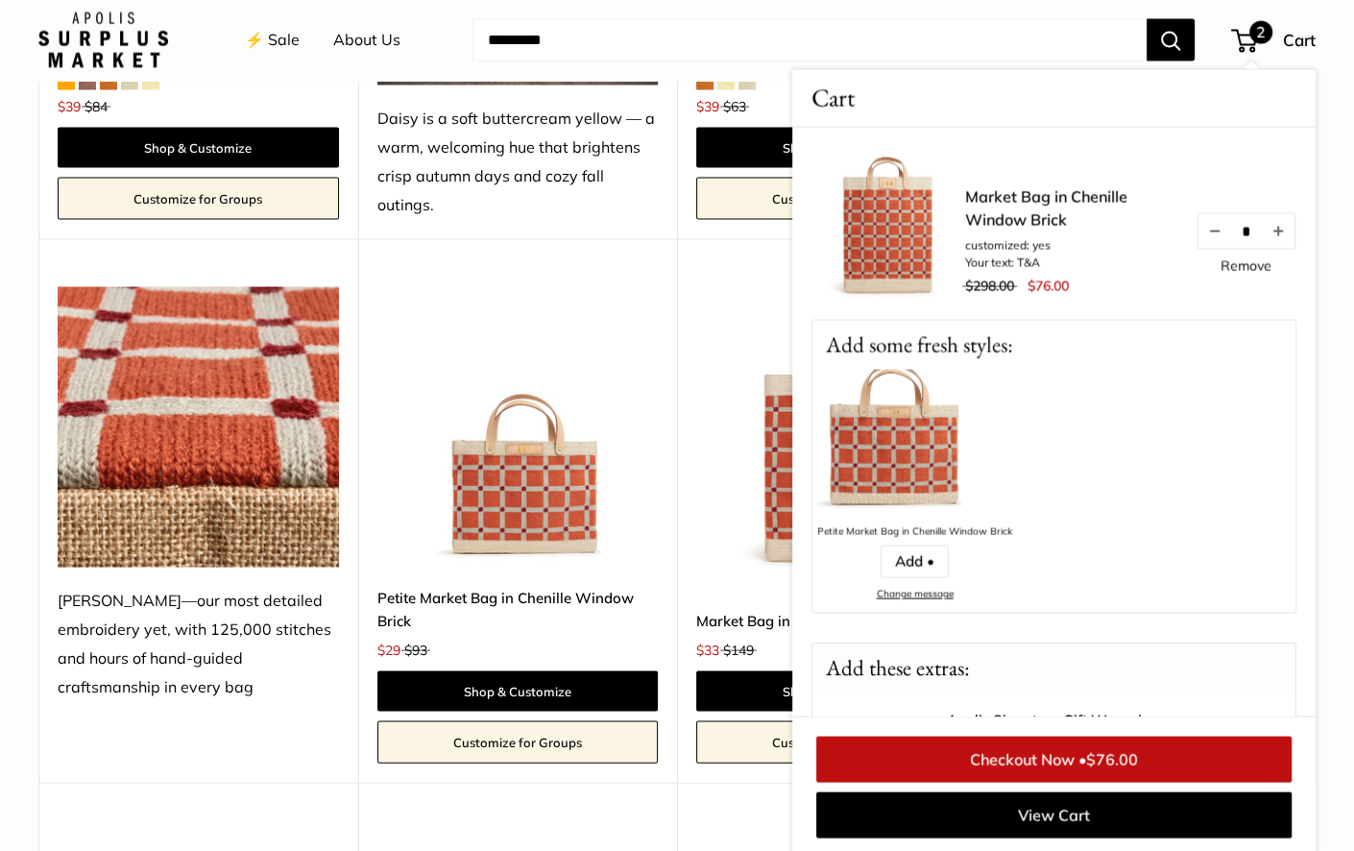
scroll to position [3050, 0]
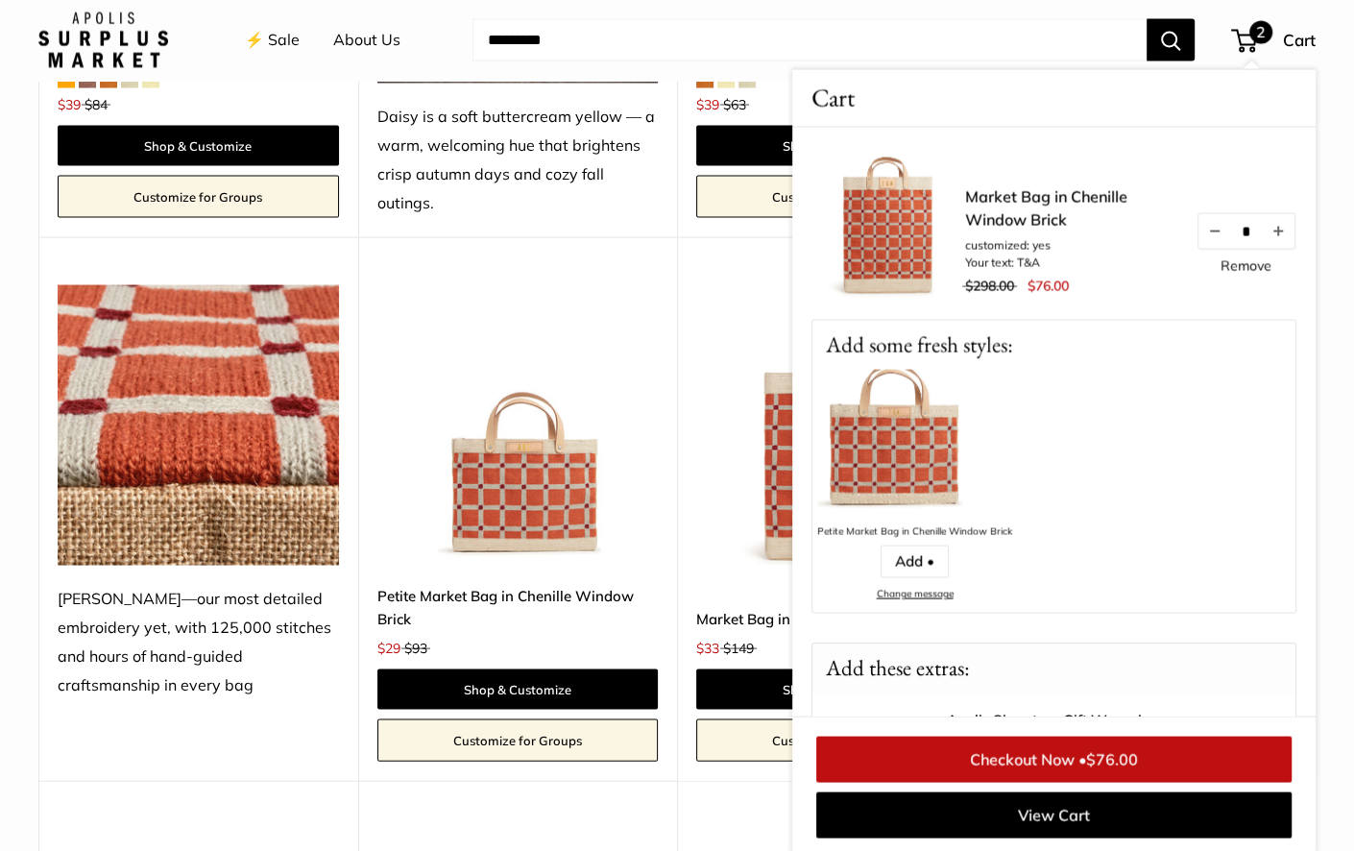
click at [1065, 766] on link "Checkout Now • $76.00" at bounding box center [1053, 760] width 475 height 46
